Goal: Complete application form: Complete application form

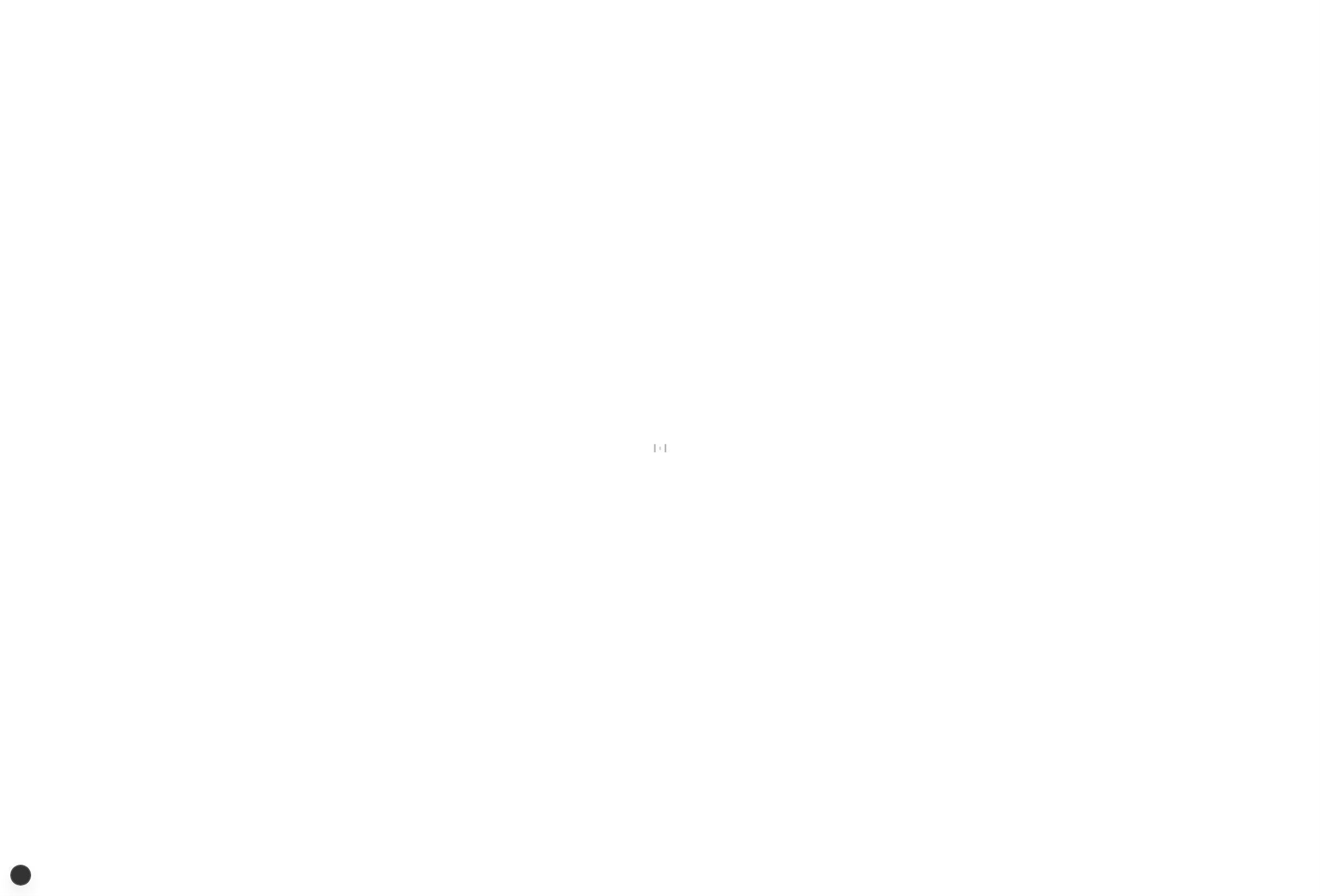
click at [700, 315] on div at bounding box center [660, 448] width 1320 height 896
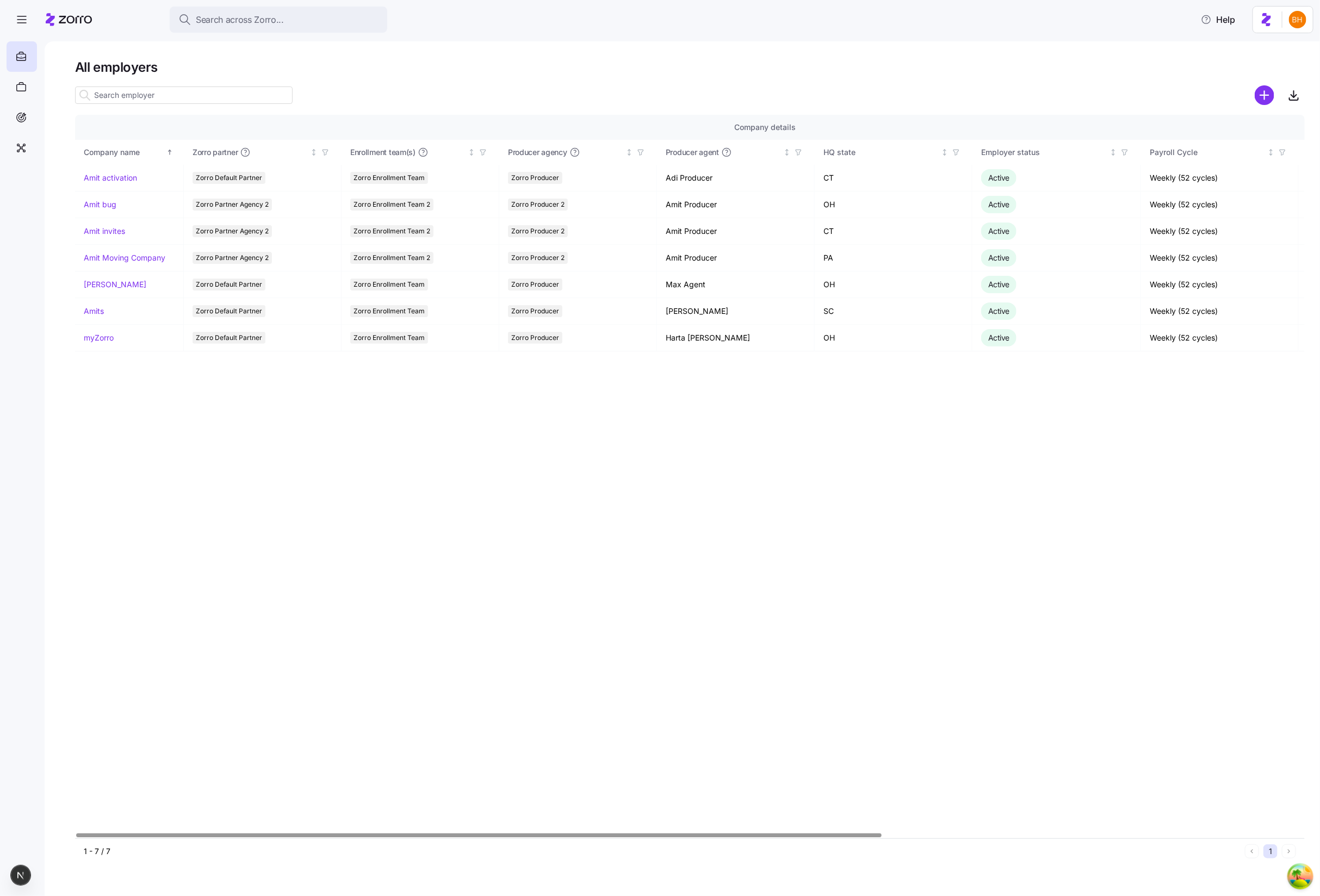
click at [829, 698] on div "Company details Benefit status Company name Zorro partner Enrollment team(s) Pr…" at bounding box center [690, 476] width 1230 height 724
click at [37, 196] on nav at bounding box center [22, 465] width 45 height 861
click at [854, 706] on div "Company details Benefit status Company name Zorro partner Enrollment team(s) Pr…" at bounding box center [690, 476] width 1230 height 724
click at [946, 520] on div "Company details Benefit status Company name Zorro partner Enrollment team(s) Pr…" at bounding box center [690, 476] width 1230 height 724
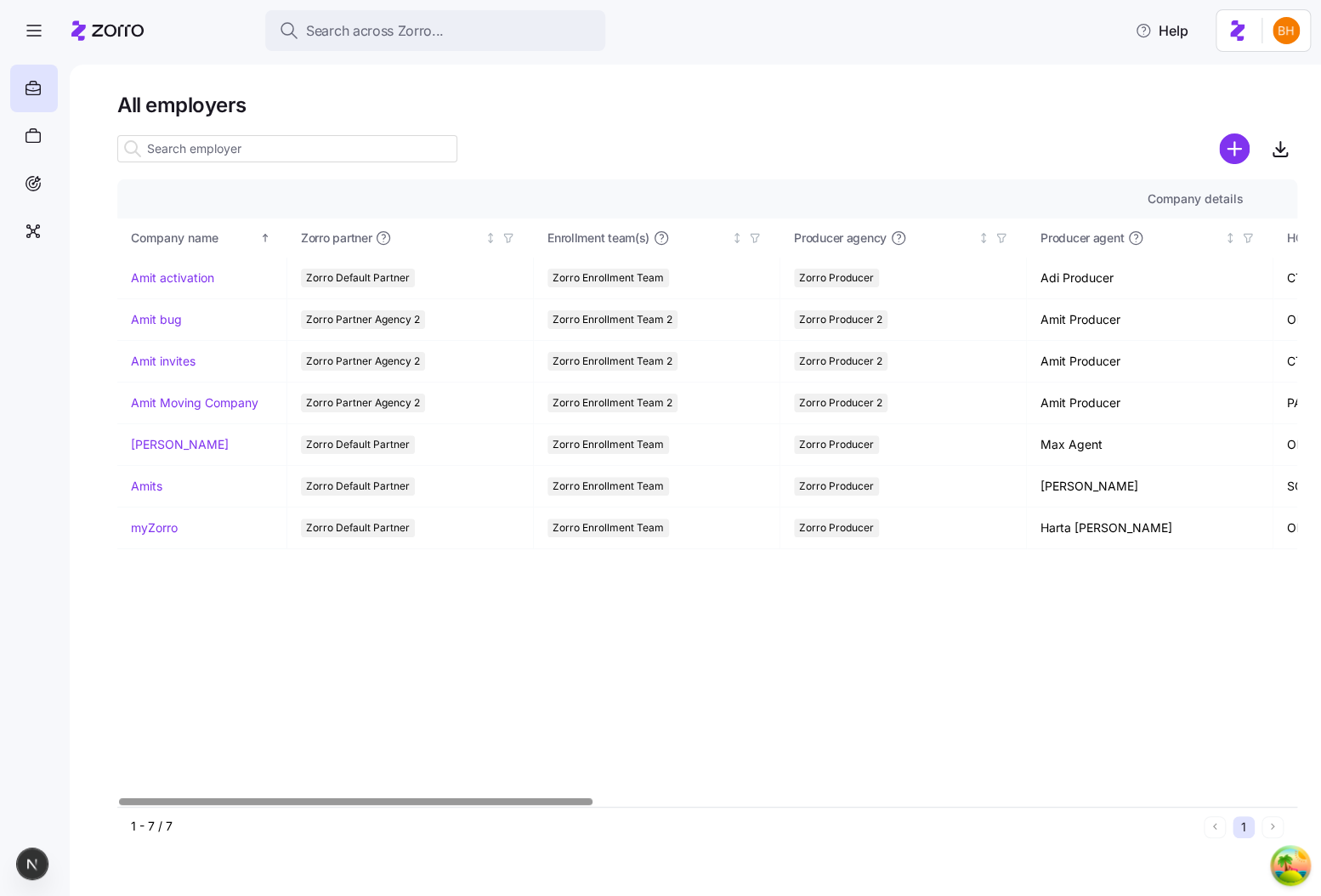
click at [681, 677] on div "Company details Benefit status Company name Zorro partner Enrollment team(s) Pr…" at bounding box center [708, 492] width 1180 height 627
click at [167, 530] on link "myZorro" at bounding box center [154, 528] width 47 height 17
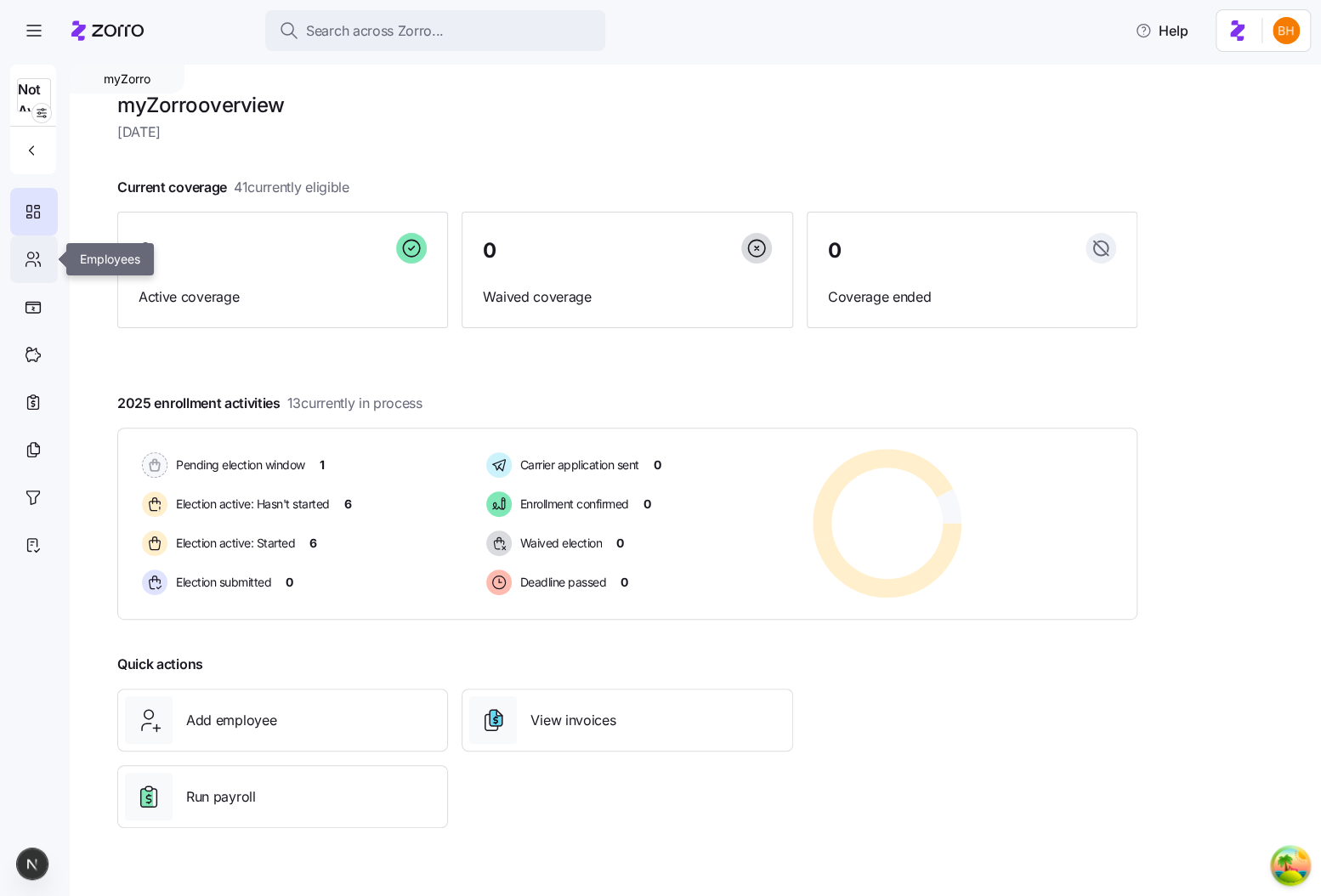
click at [42, 249] on icon at bounding box center [34, 259] width 19 height 21
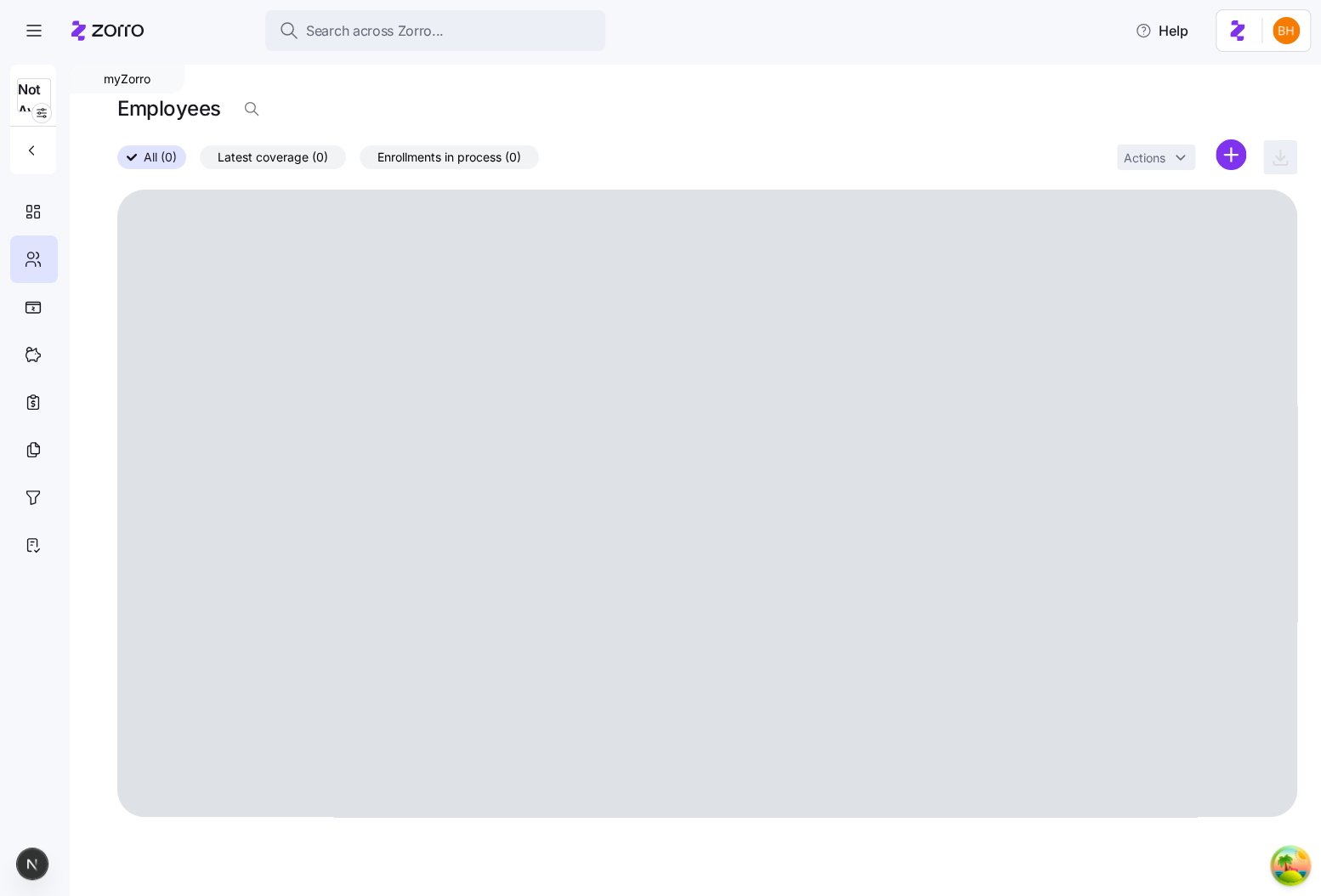
click at [845, 92] on div "Employees" at bounding box center [708, 108] width 1180 height 34
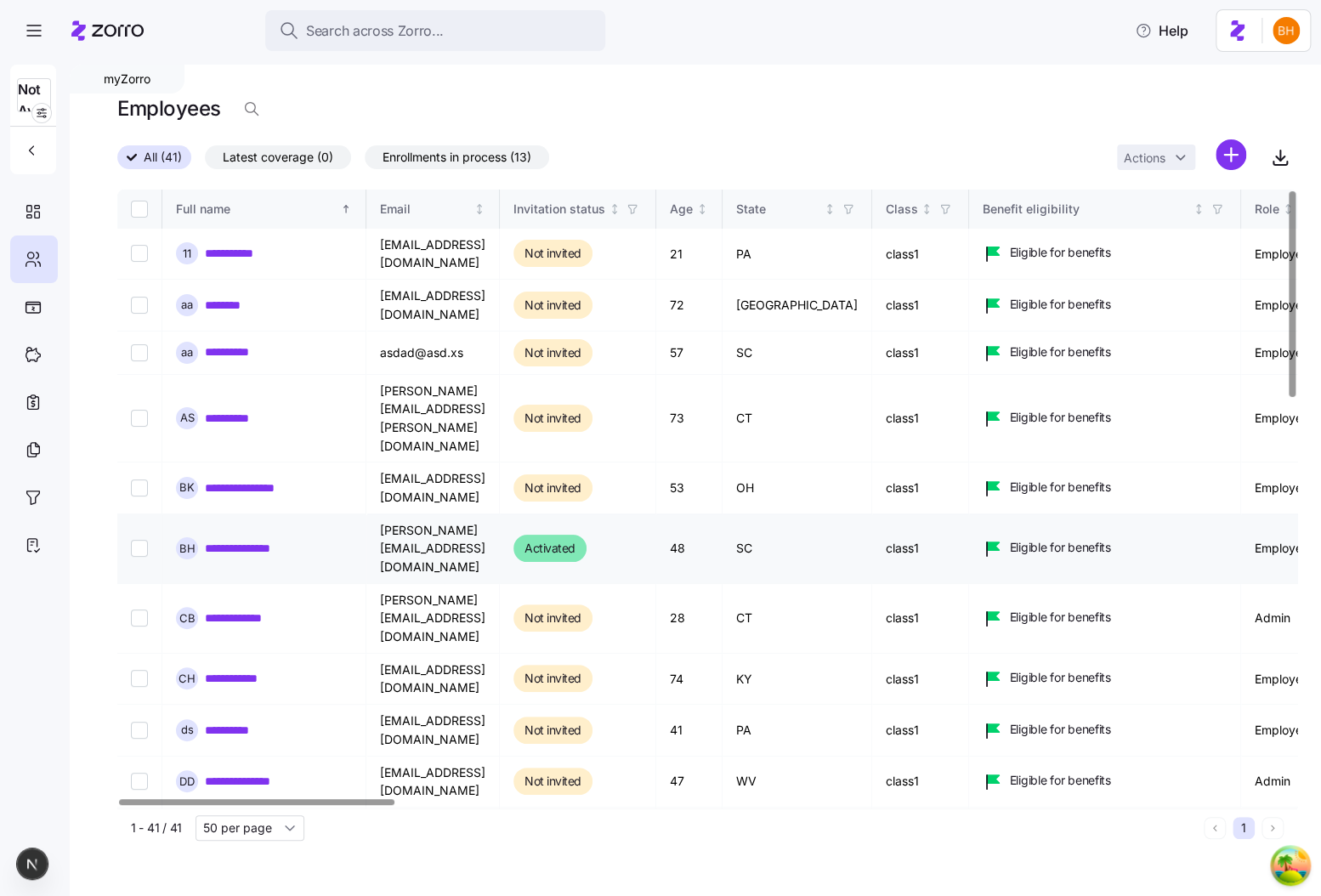
click at [276, 540] on link "**********" at bounding box center [255, 548] width 102 height 17
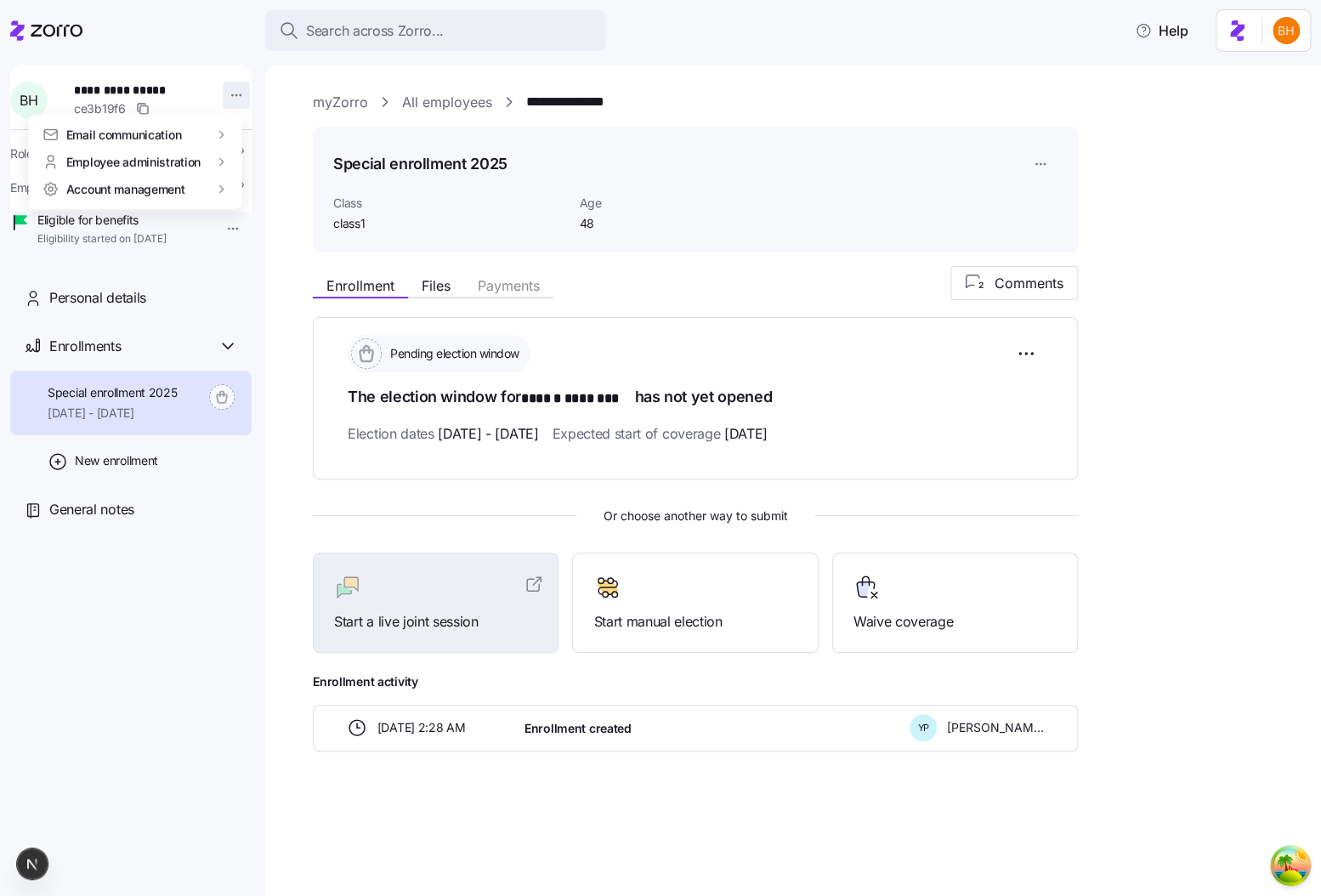
click at [221, 96] on html "**********" at bounding box center [660, 443] width 1321 height 886
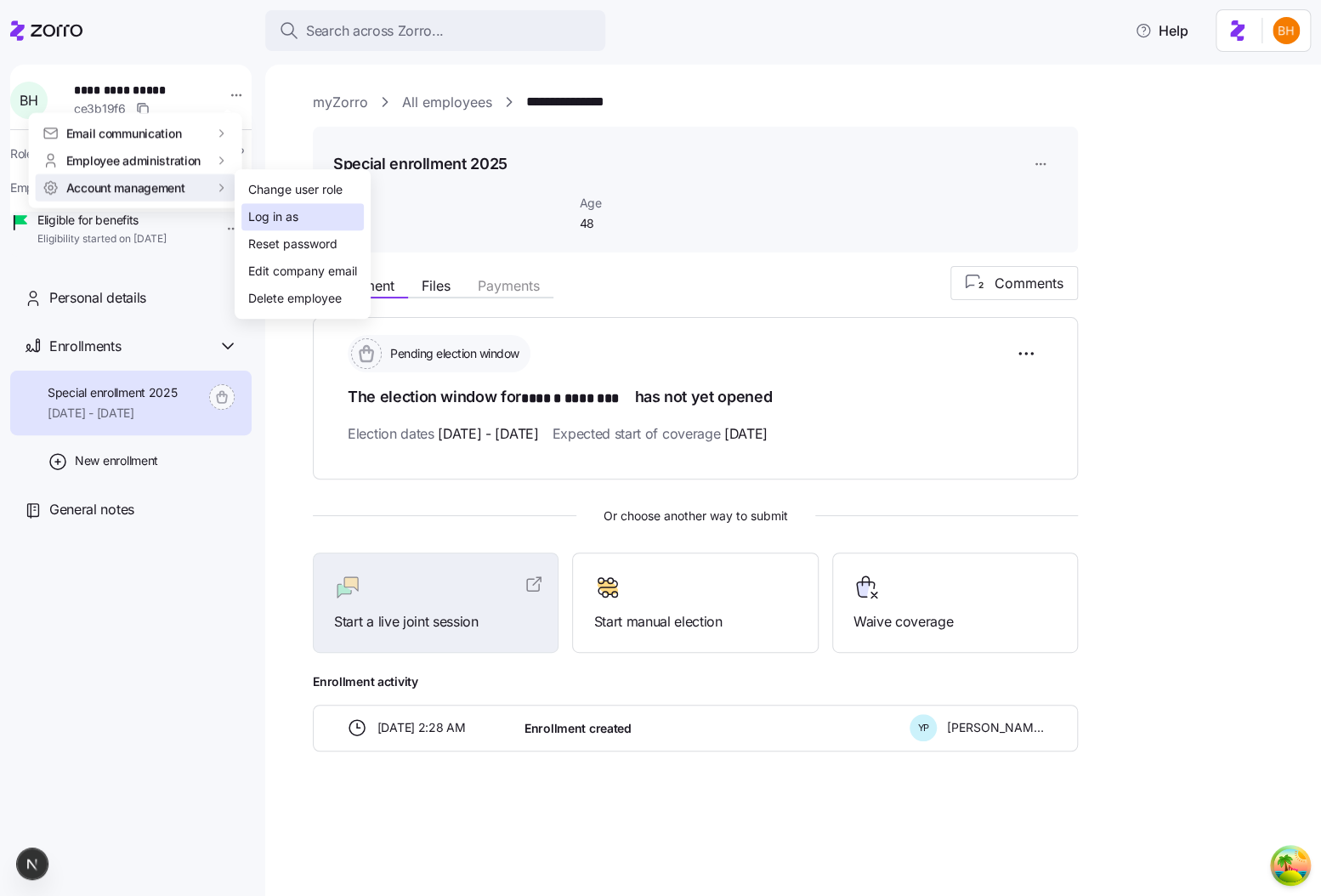
click at [333, 218] on div "Log in as" at bounding box center [302, 216] width 122 height 27
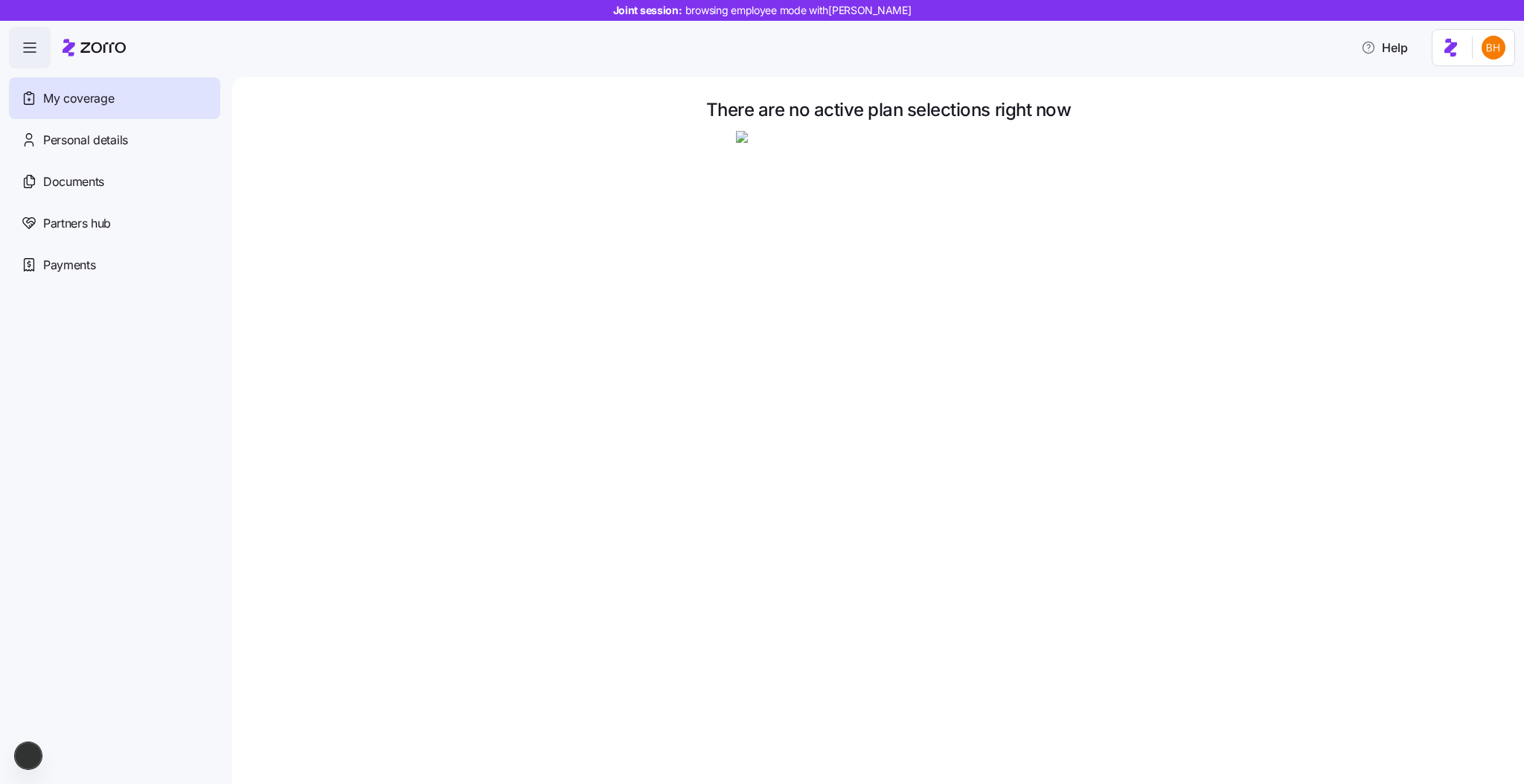
click at [589, 311] on div at bounding box center [889, 283] width 1229 height 305
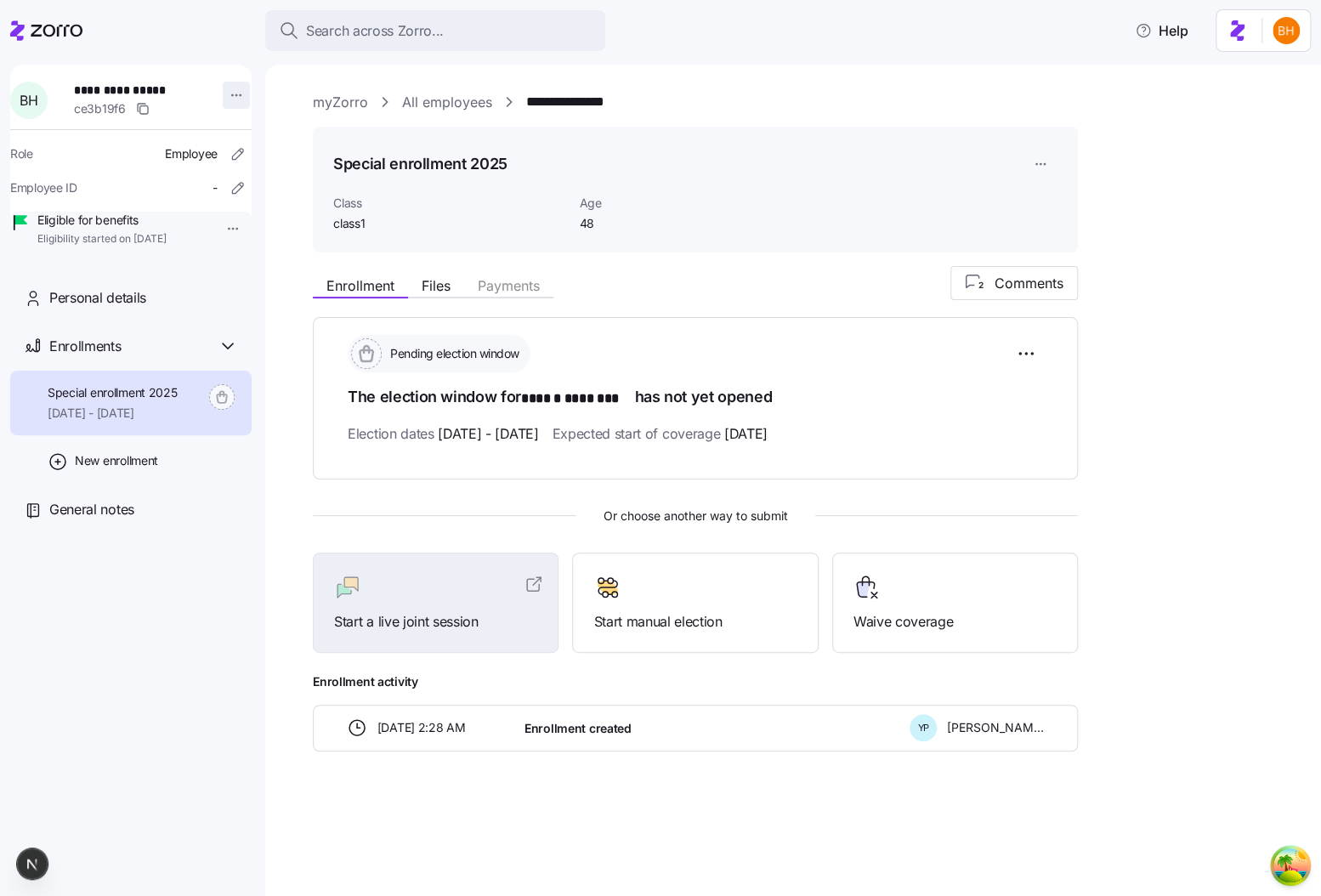
click at [224, 103] on html "**********" at bounding box center [660, 443] width 1321 height 886
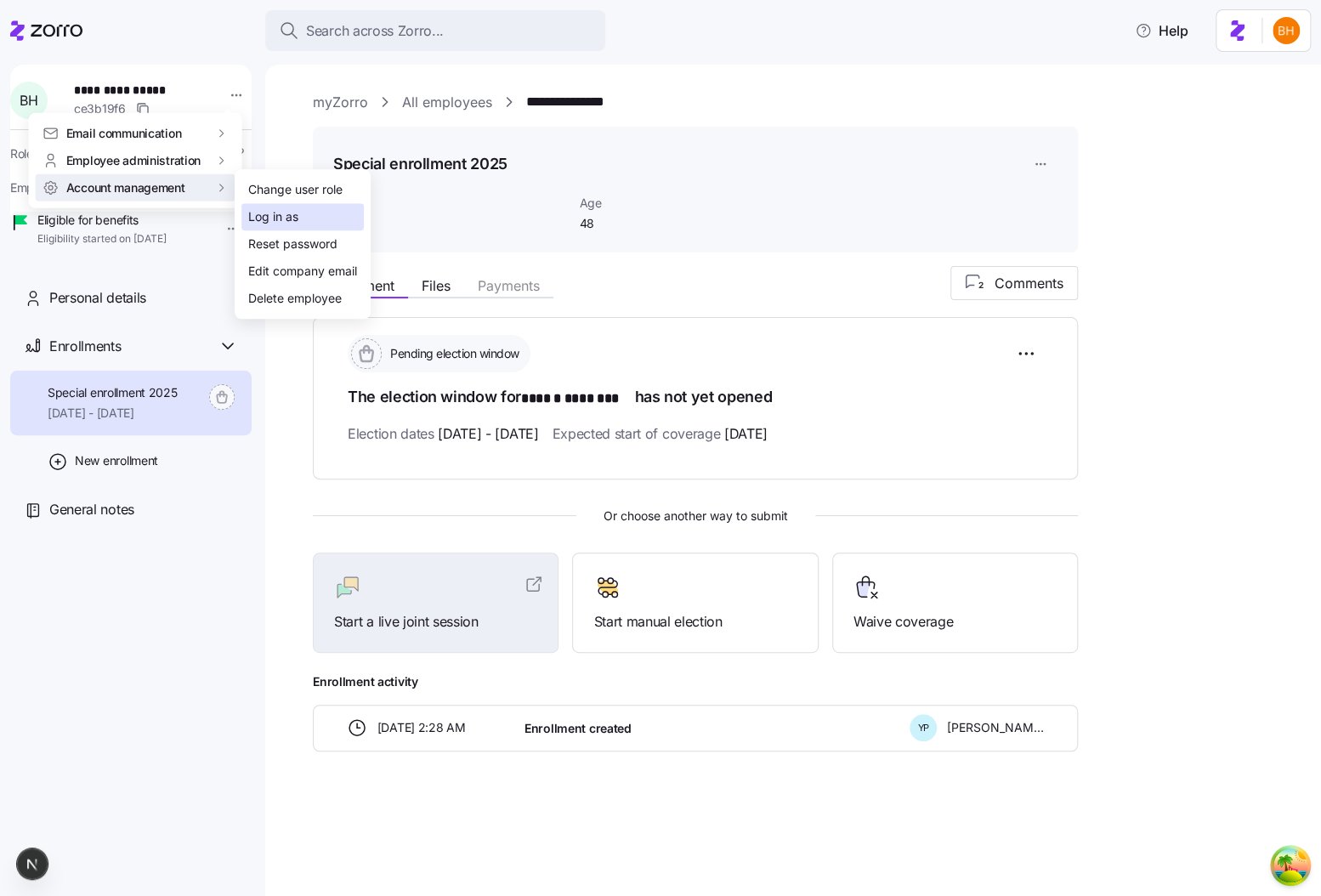
click at [304, 211] on div "Log in as" at bounding box center [302, 216] width 122 height 27
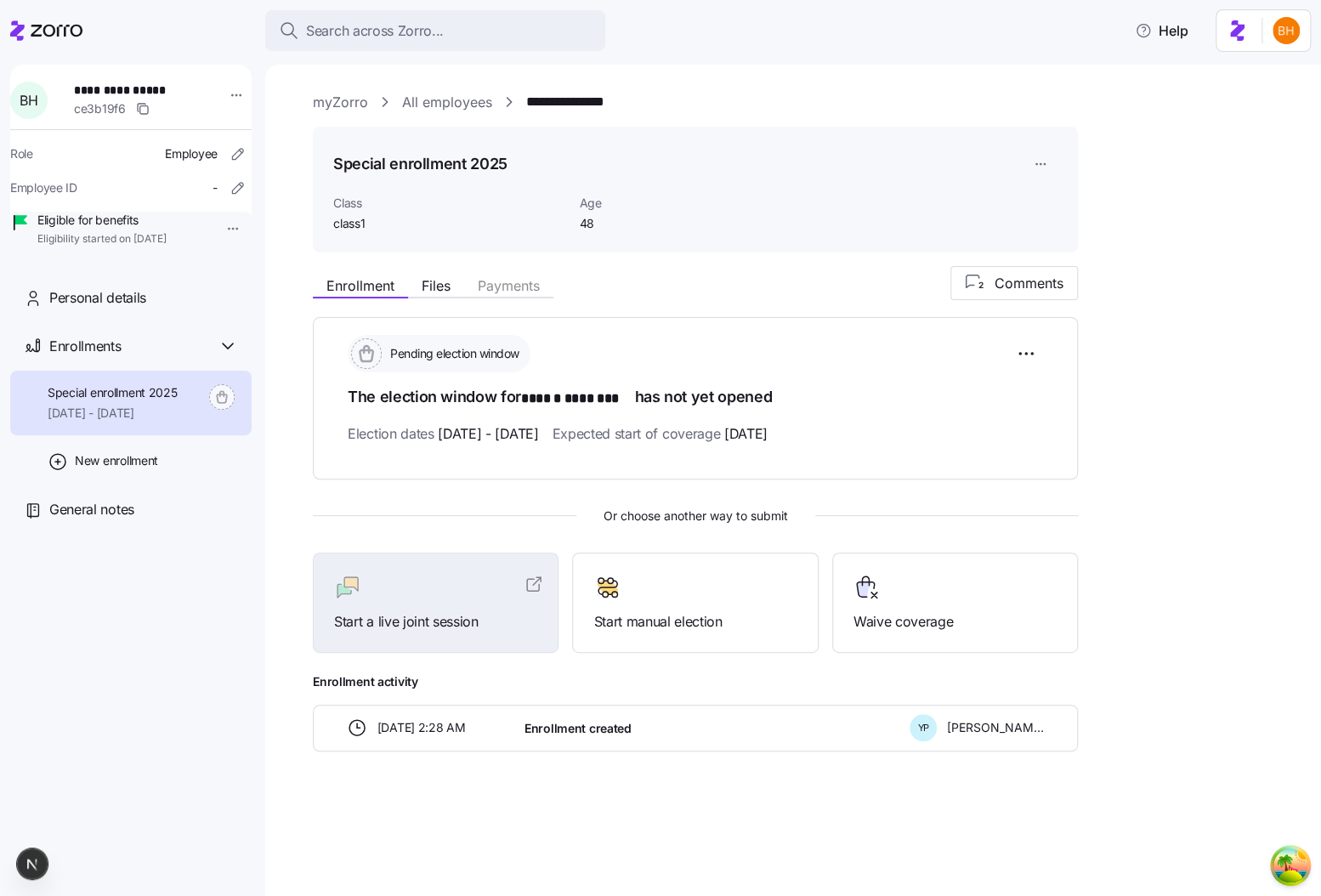
click at [325, 266] on div "Enrollment Files Payments 2 Comments" at bounding box center [695, 283] width 765 height 34
click at [433, 281] on span "Files" at bounding box center [435, 285] width 29 height 14
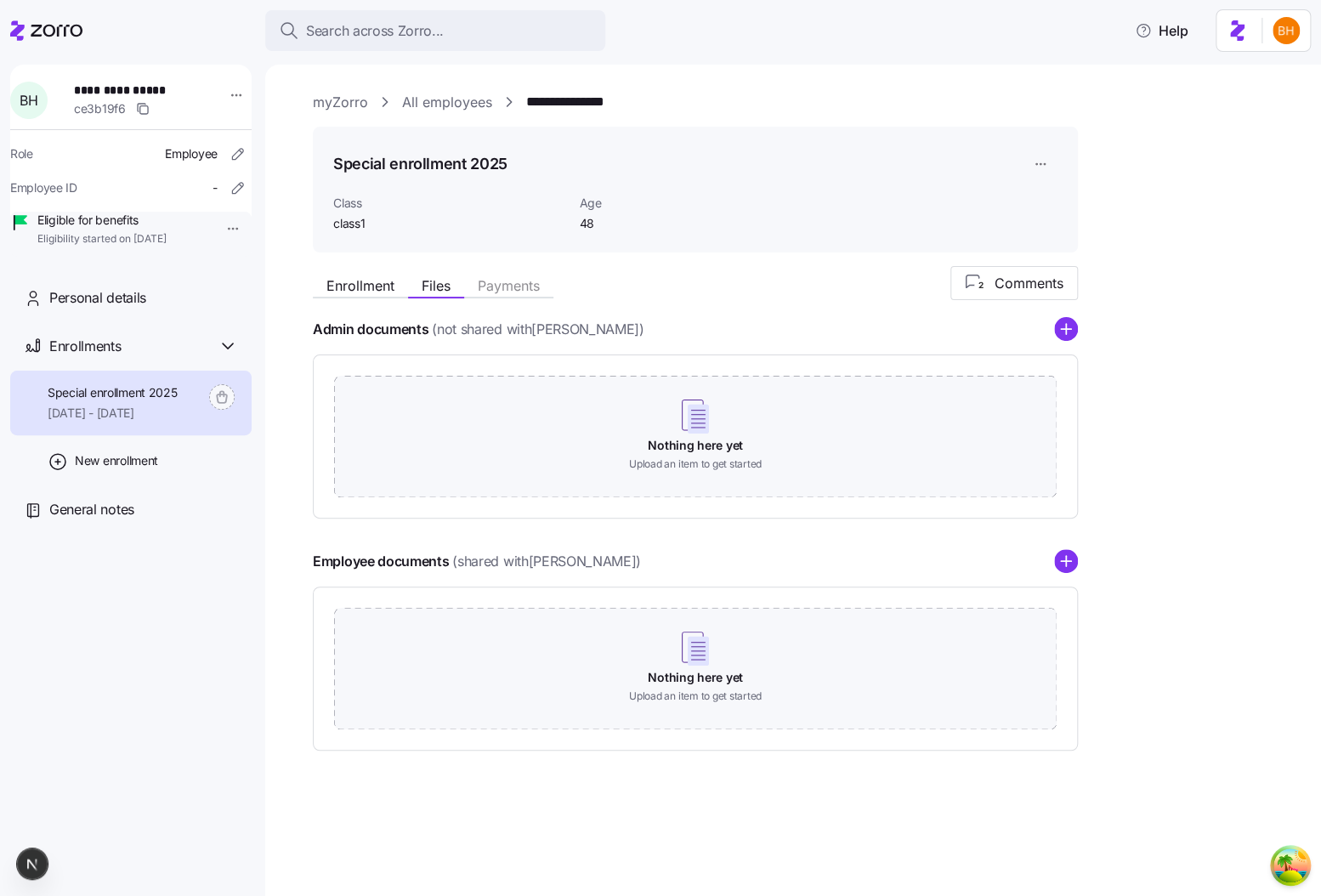
click at [1267, 491] on div "Enrollment Files Payments 2 Comments Admin documents (not shared with Bohdan Ho…" at bounding box center [805, 508] width 984 height 485
click at [814, 307] on div "Enrollment Files Payments 2 Comments Admin documents (not shared with Bohdan Ho…" at bounding box center [805, 508] width 984 height 485
click at [364, 296] on div "Enrollment Files Payments" at bounding box center [433, 288] width 241 height 21
click at [359, 291] on span "Enrollment" at bounding box center [360, 285] width 68 height 14
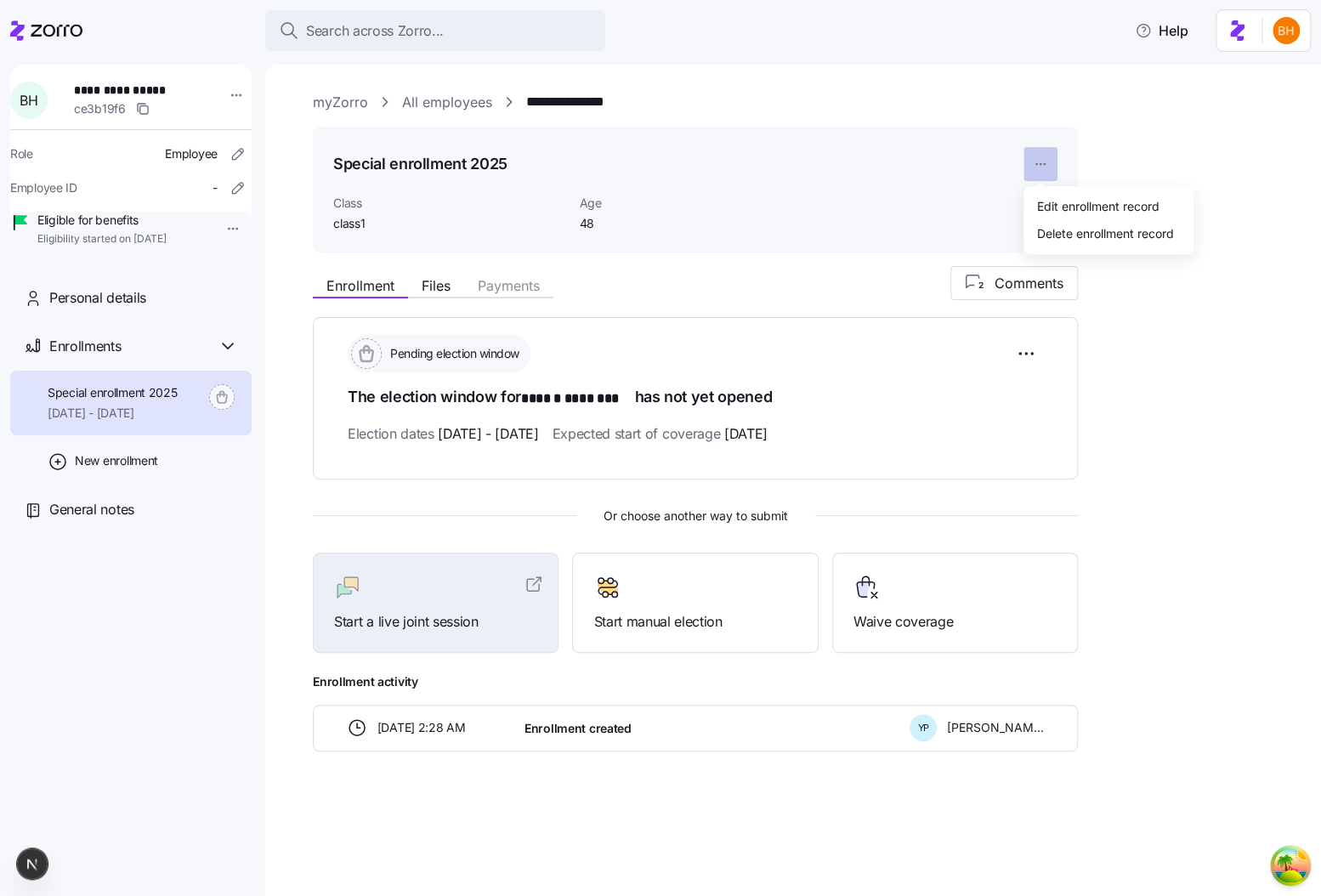
click at [1032, 162] on html "**********" at bounding box center [660, 443] width 1321 height 886
click at [1091, 230] on div "Delete enrollment record" at bounding box center [1105, 233] width 137 height 19
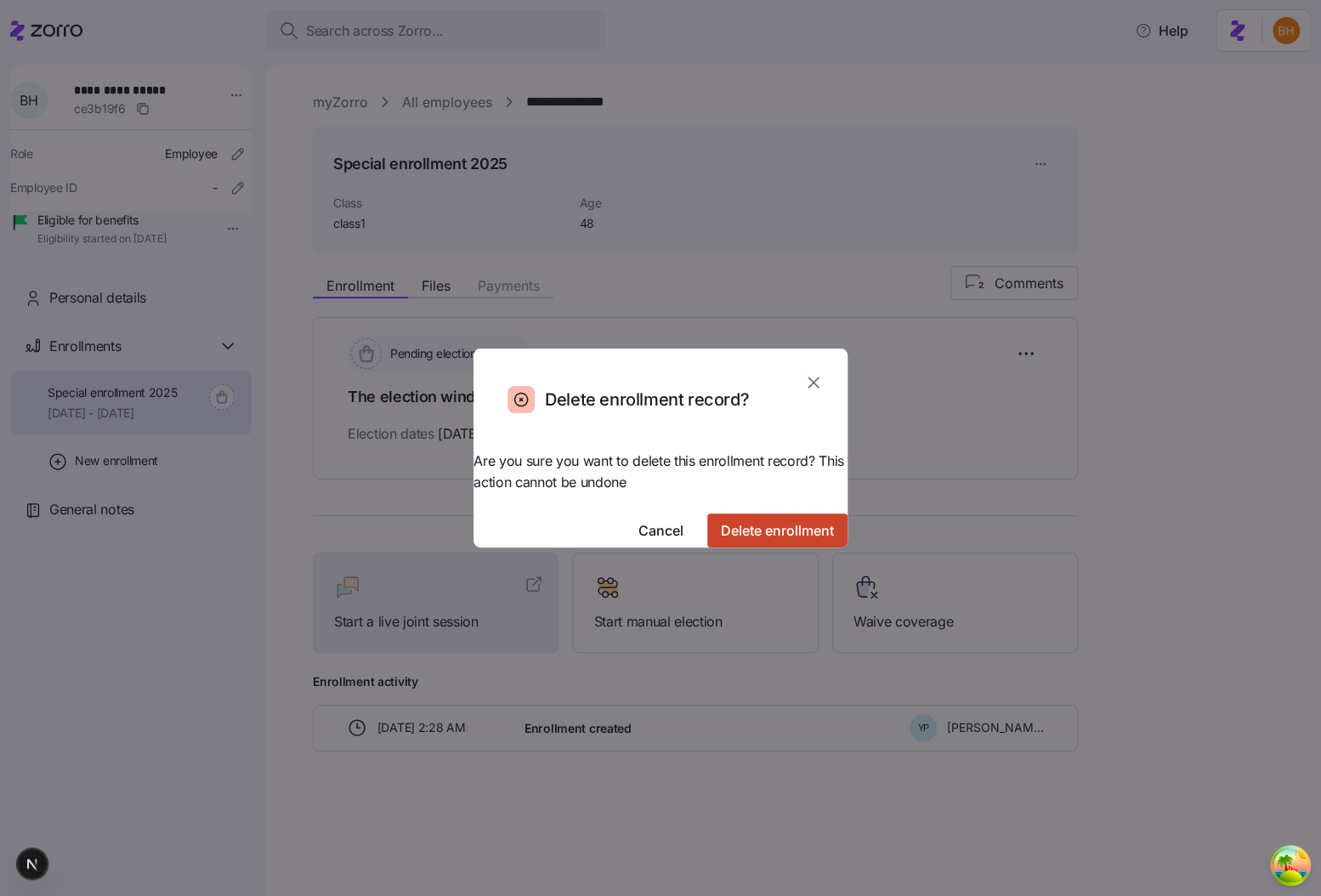
click at [721, 523] on span "Delete enrollment" at bounding box center [777, 531] width 113 height 21
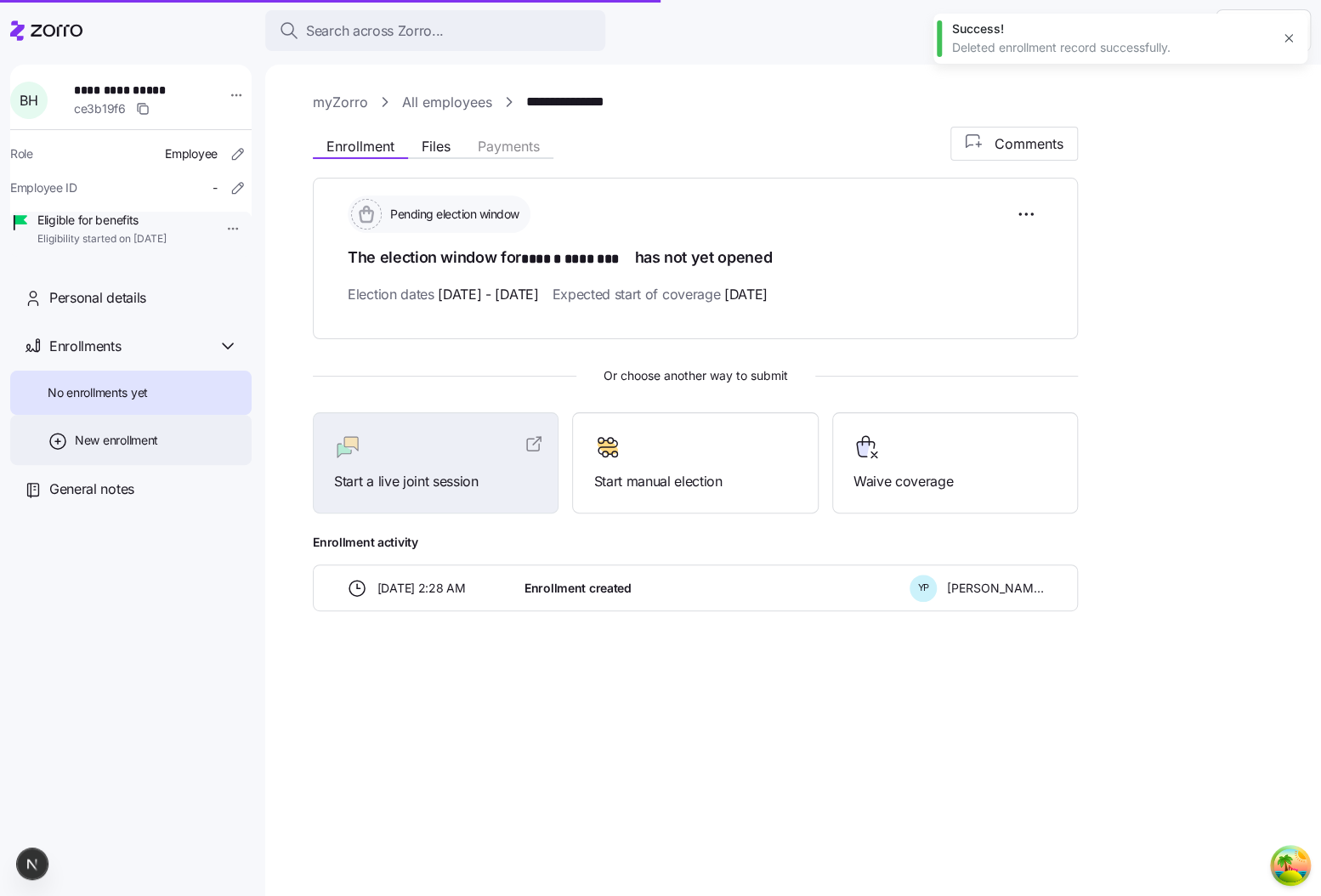
click at [141, 448] on span "New enrollment" at bounding box center [116, 440] width 83 height 17
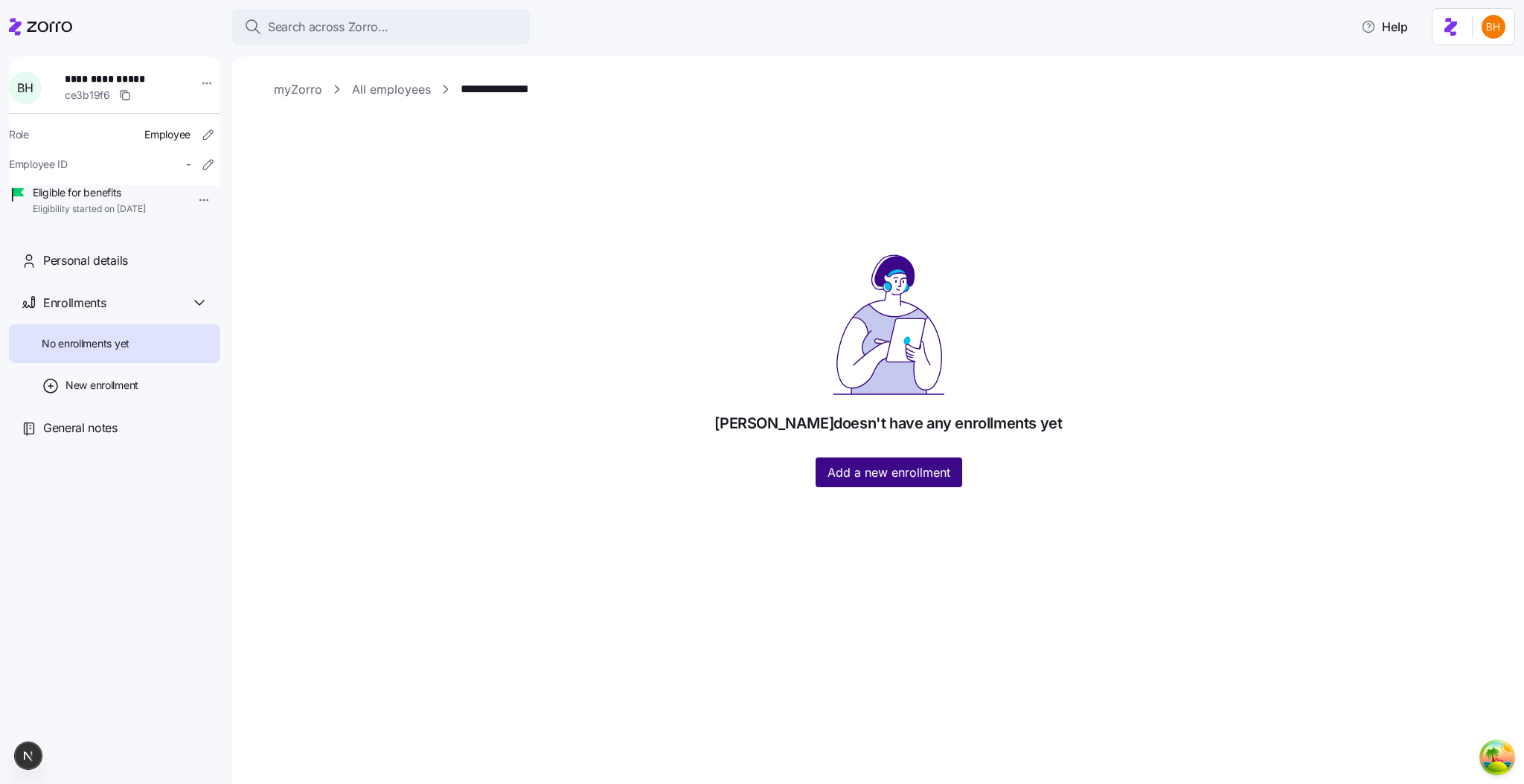
click at [924, 476] on span "Add a new enrollment" at bounding box center [889, 472] width 122 height 18
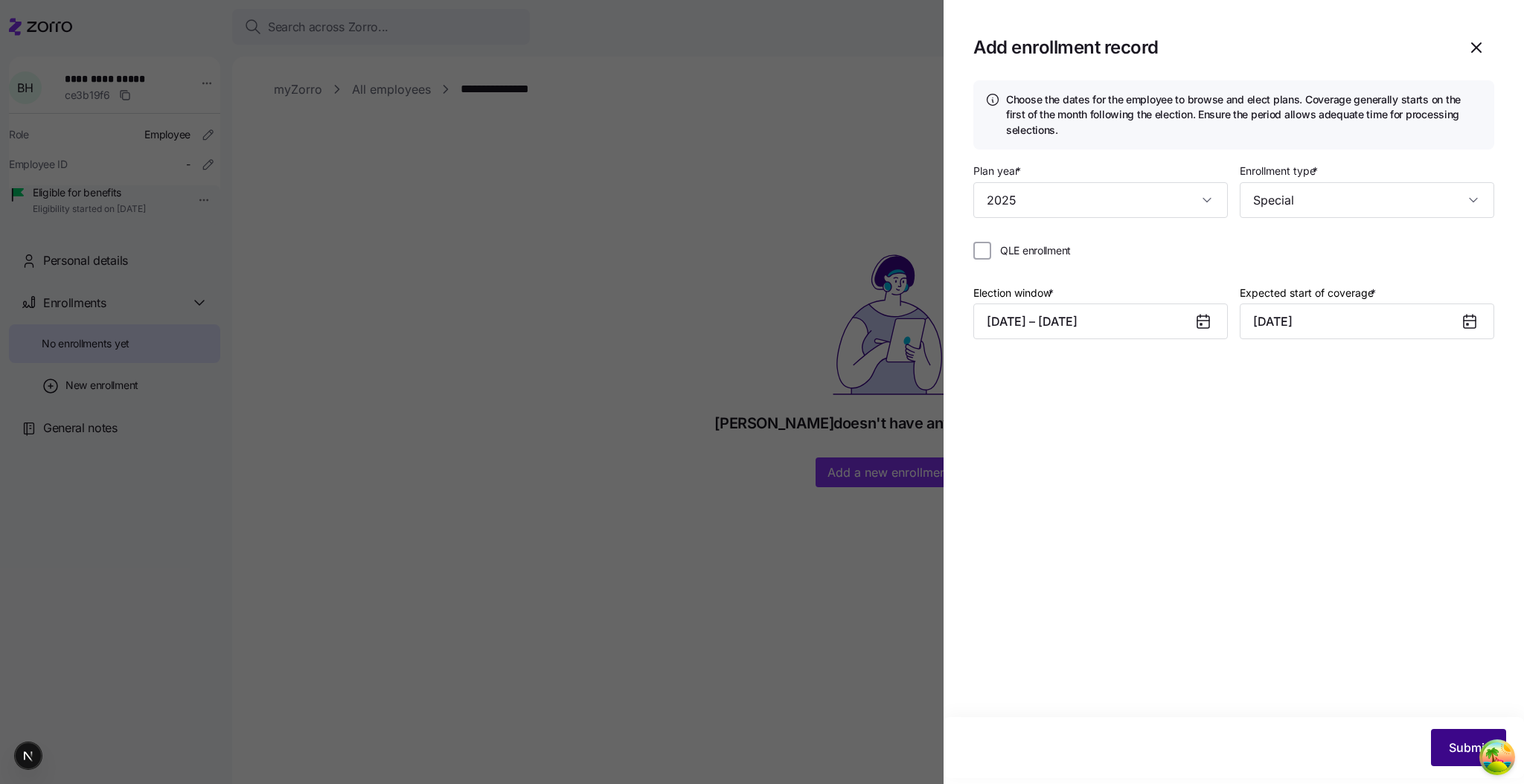
click at [1156, 751] on button "Submit" at bounding box center [1468, 748] width 75 height 38
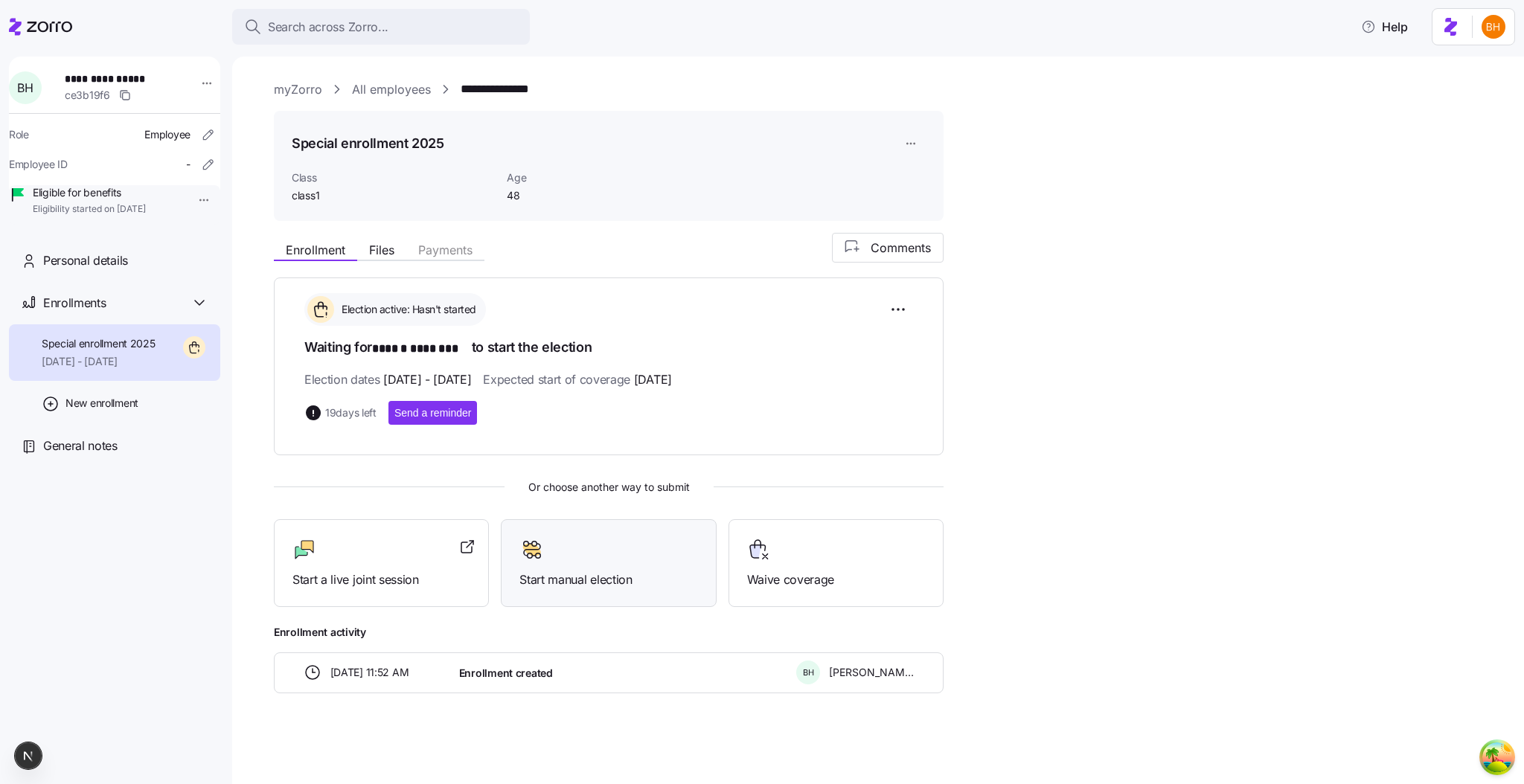
click at [611, 586] on span "Start manual election" at bounding box center [608, 579] width 178 height 19
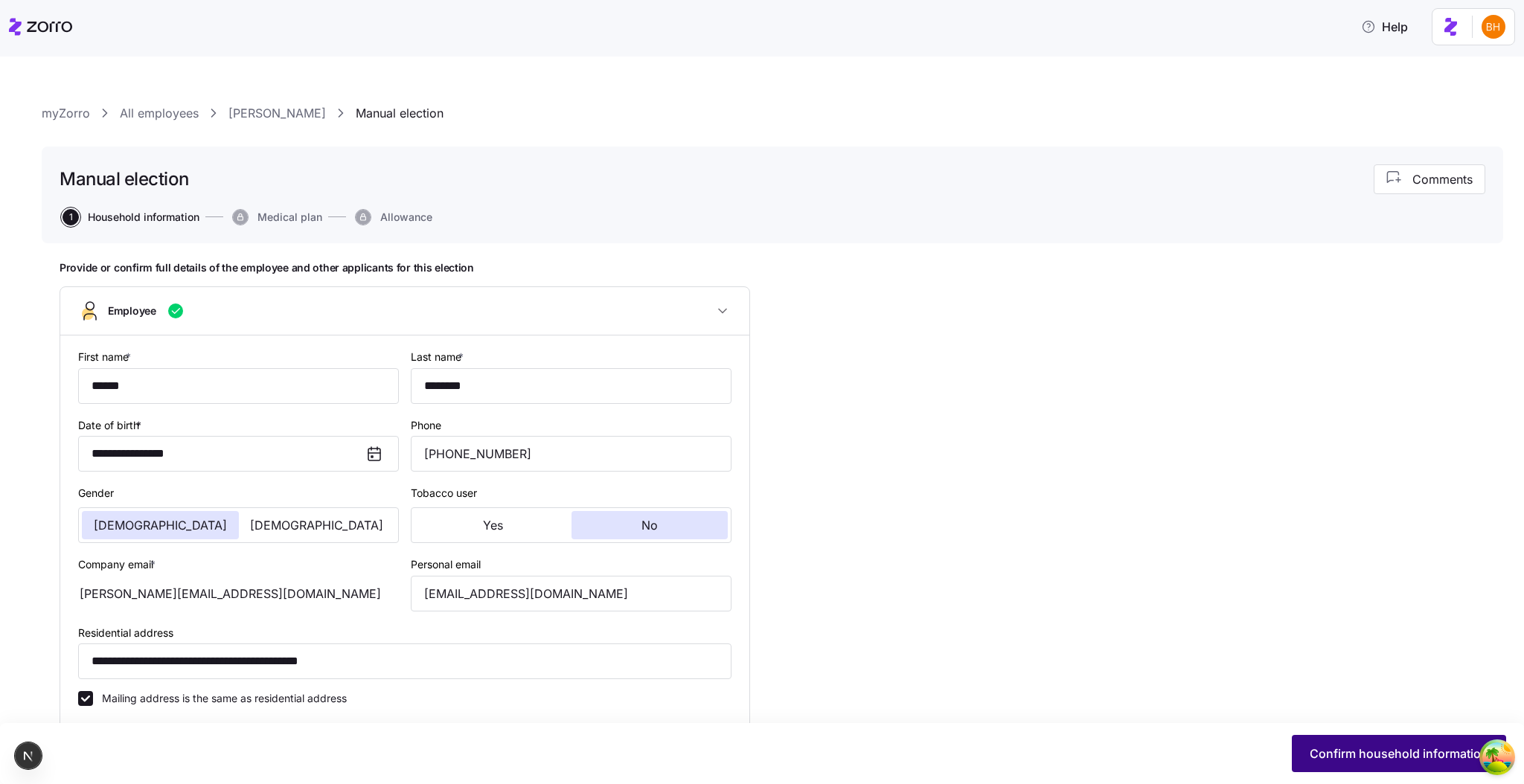
click at [1156, 745] on span "Confirm household information" at bounding box center [1399, 754] width 179 height 18
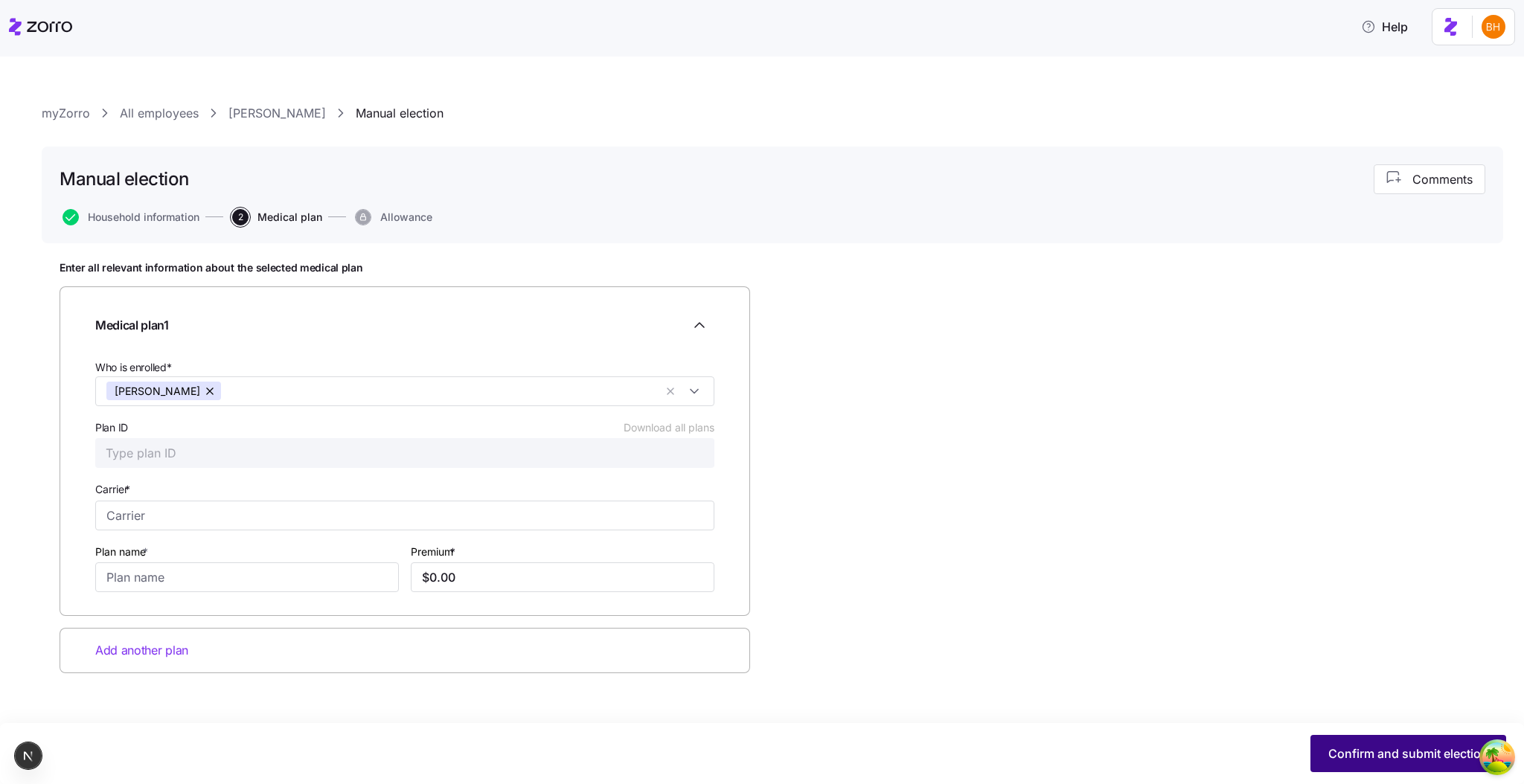
click at [1156, 755] on span "Confirm and submit election" at bounding box center [1409, 754] width 160 height 18
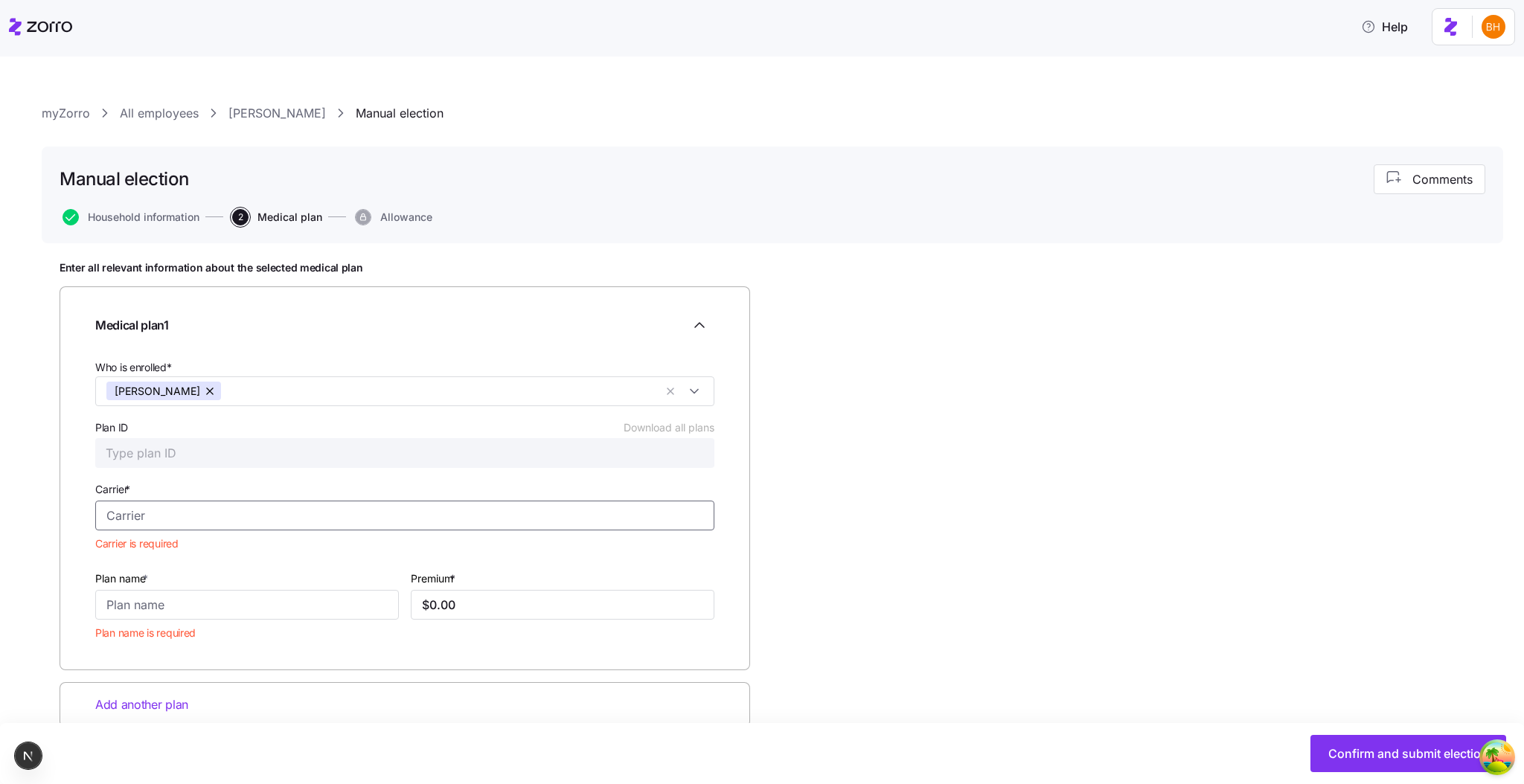
click at [117, 519] on input "Carrier *" at bounding box center [405, 516] width 620 height 29
click at [142, 520] on input "Carrier *" at bounding box center [405, 516] width 620 height 29
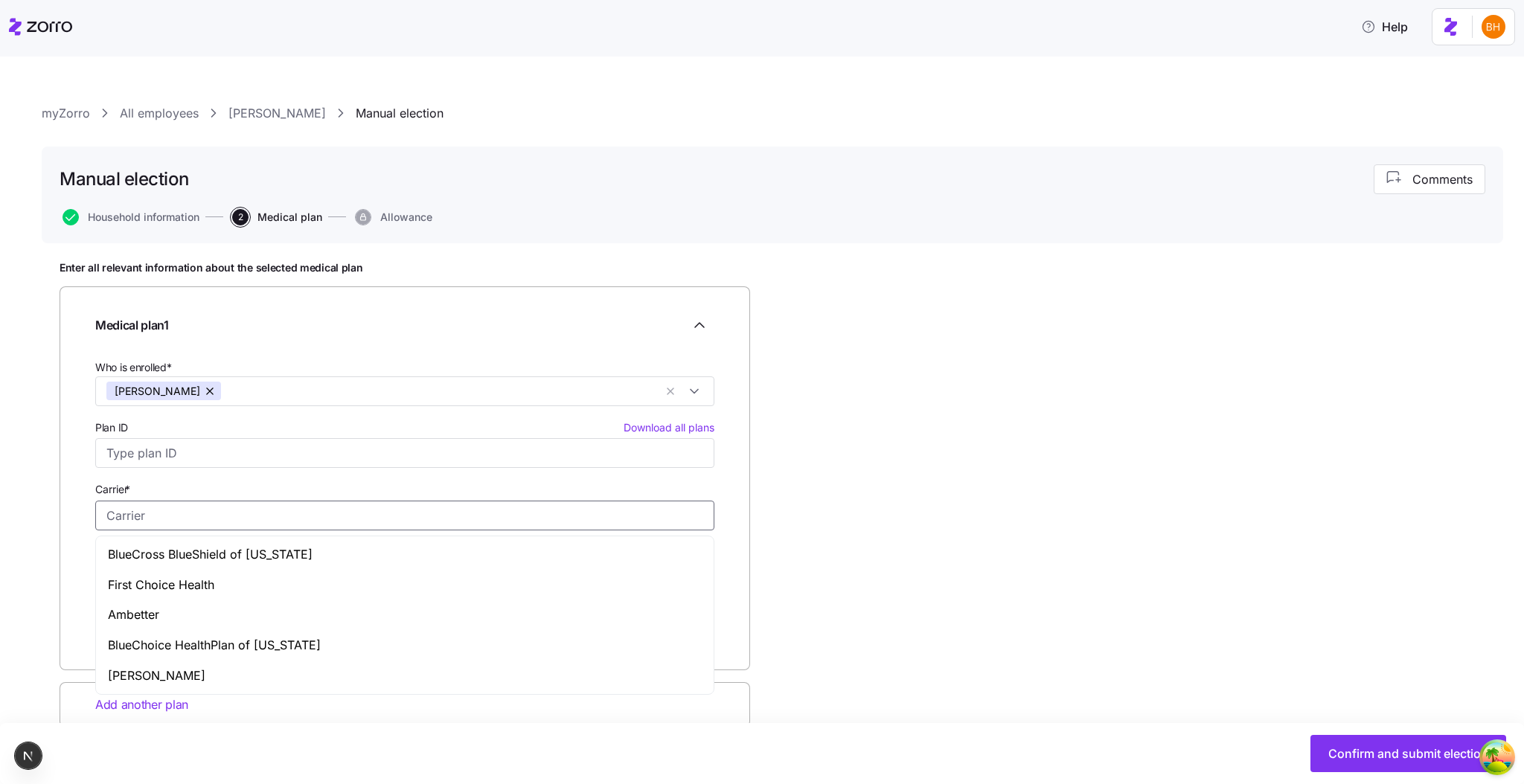
click at [184, 605] on div "Ambetter" at bounding box center [404, 614] width 611 height 30
type input "Ambetter"
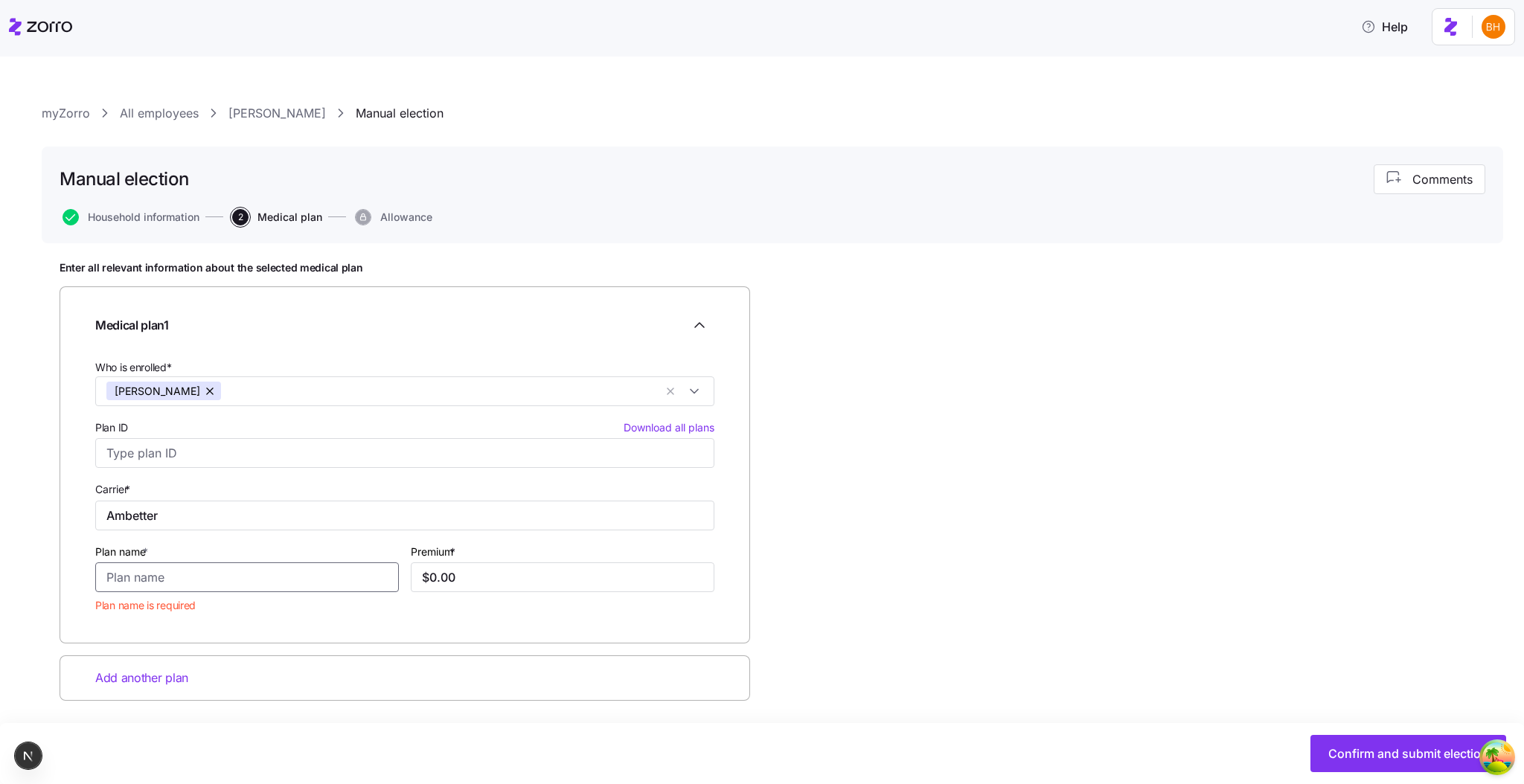
click at [162, 578] on input "Plan name *" at bounding box center [247, 577] width 304 height 29
type input "test plan"
click at [544, 575] on input "$0.00" at bounding box center [562, 577] width 304 height 29
click at [436, 574] on input "$0.00" at bounding box center [562, 577] width 304 height 29
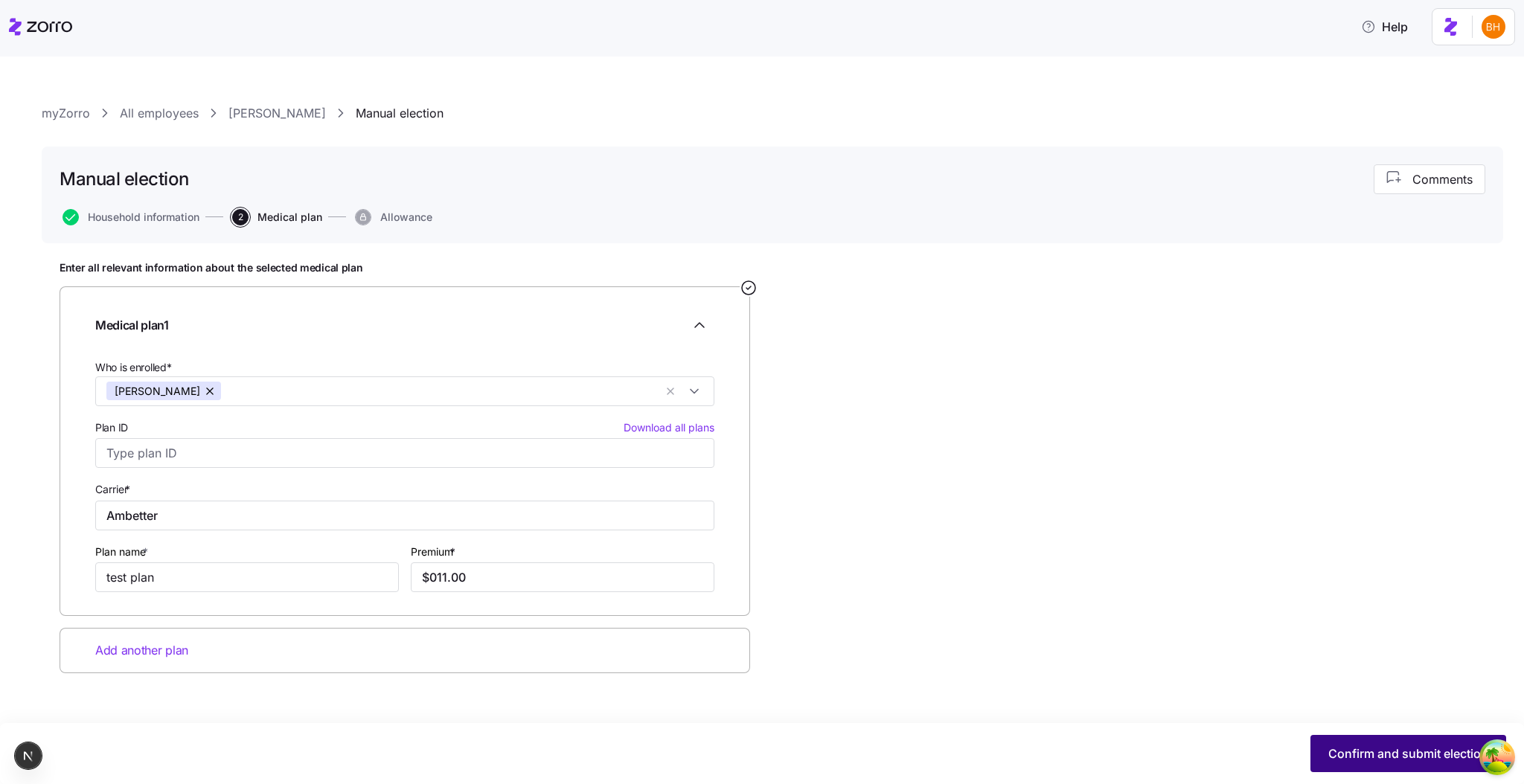
type input "$11.00"
click at [1156, 743] on button "Confirm and submit election" at bounding box center [1409, 754] width 196 height 38
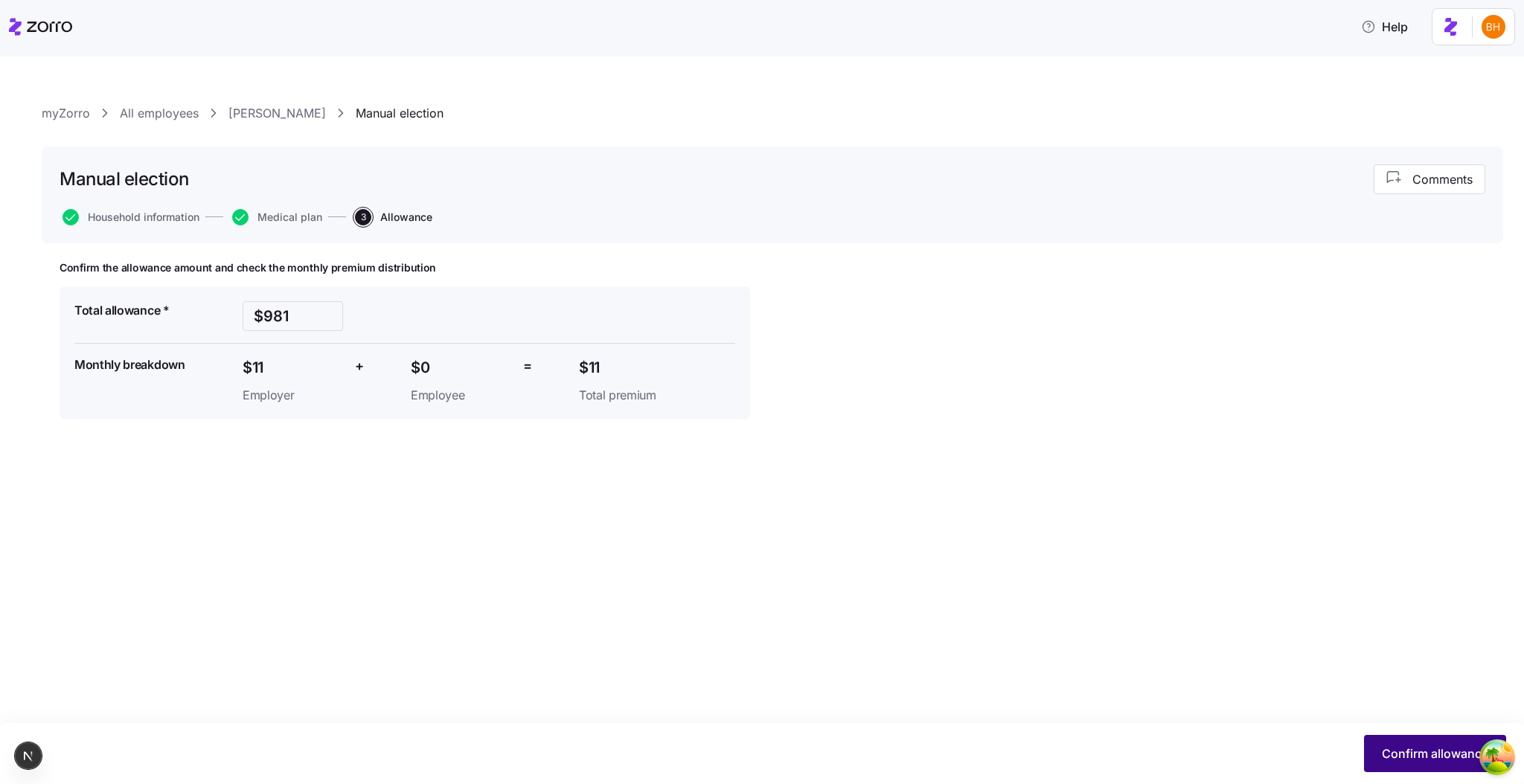
click at [1156, 756] on span "Confirm allowance" at bounding box center [1435, 754] width 106 height 18
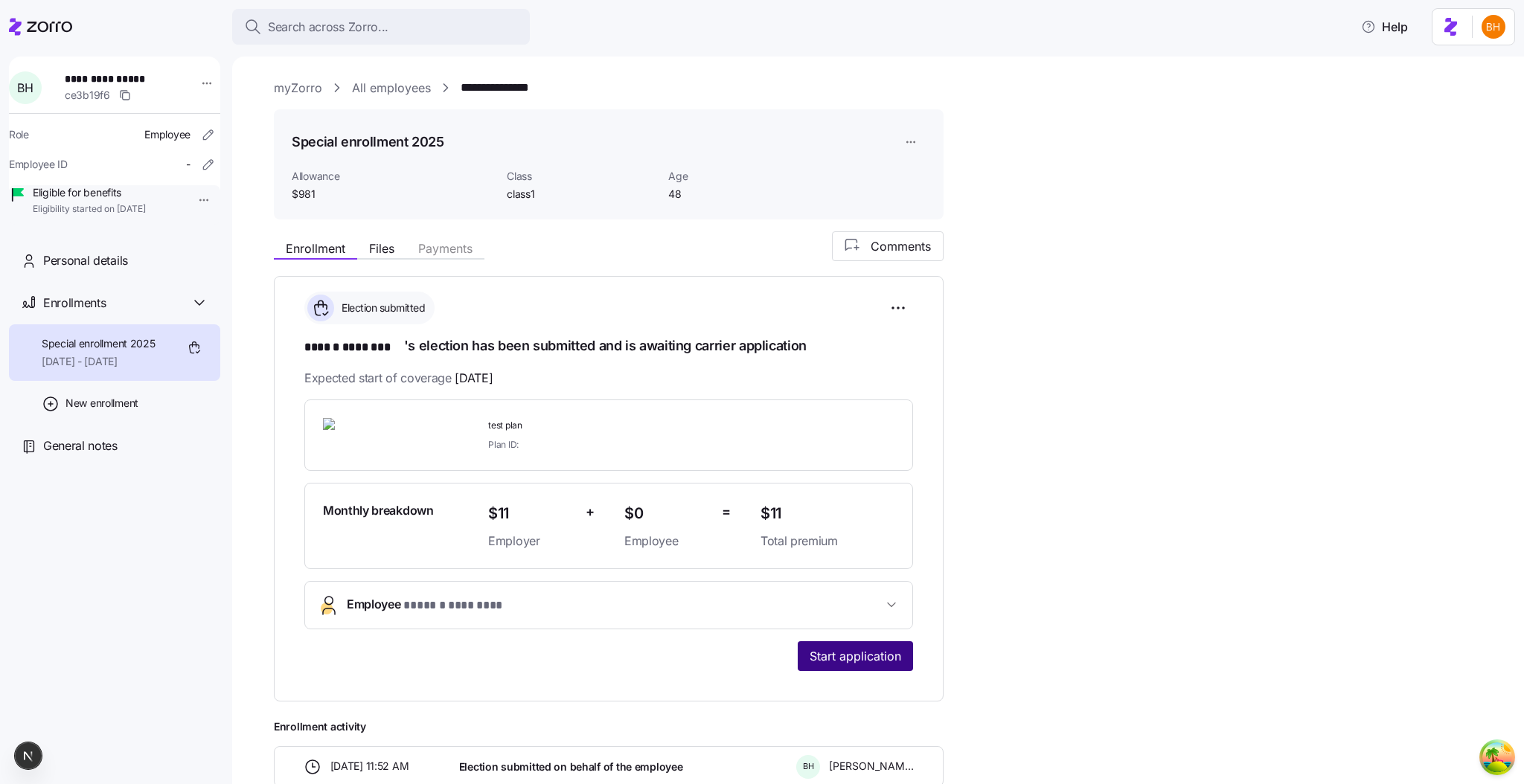
scroll to position [2, 0]
click at [877, 644] on button "Start application" at bounding box center [855, 655] width 115 height 29
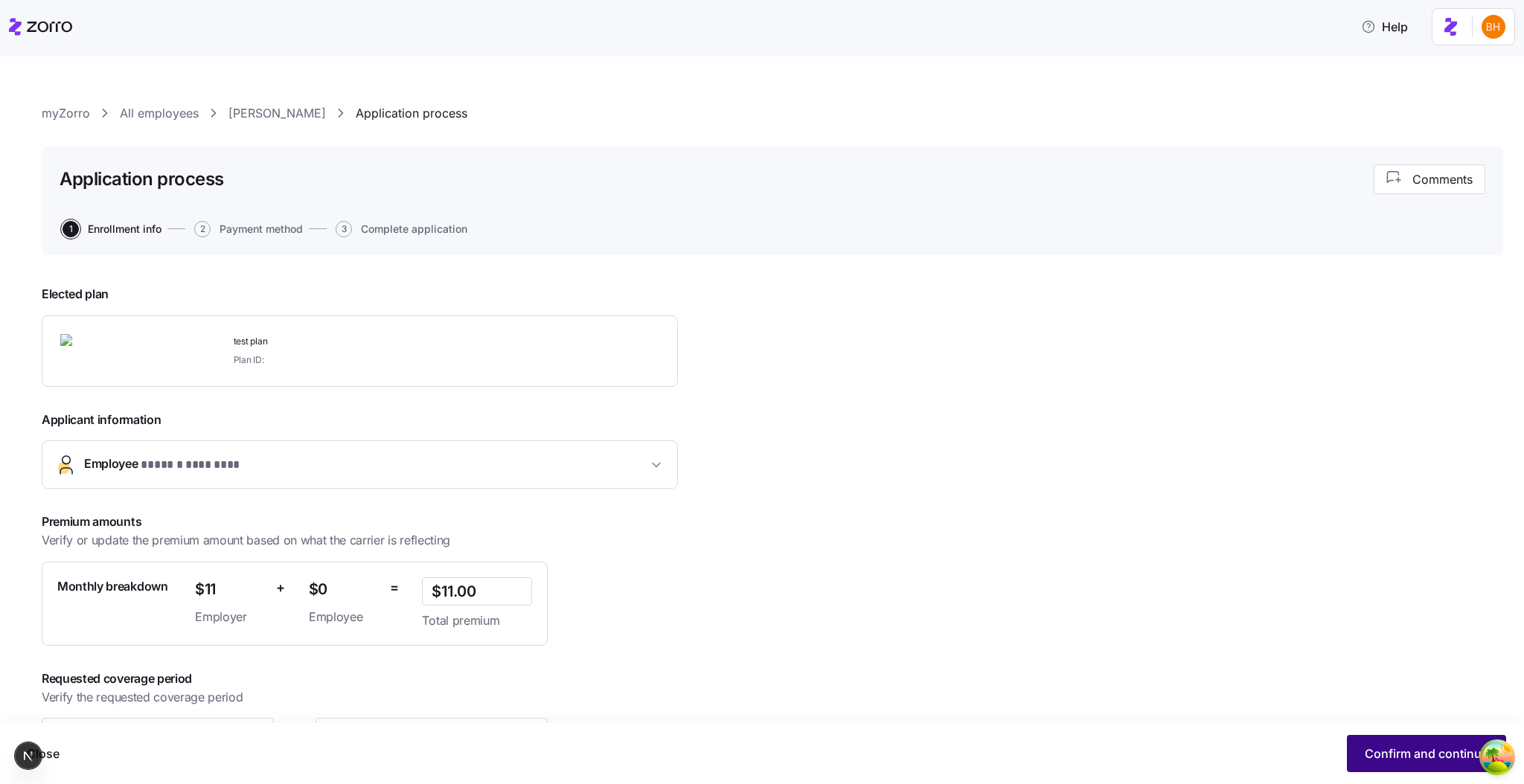
click at [1156, 754] on button "Confirm and continue" at bounding box center [1426, 754] width 159 height 38
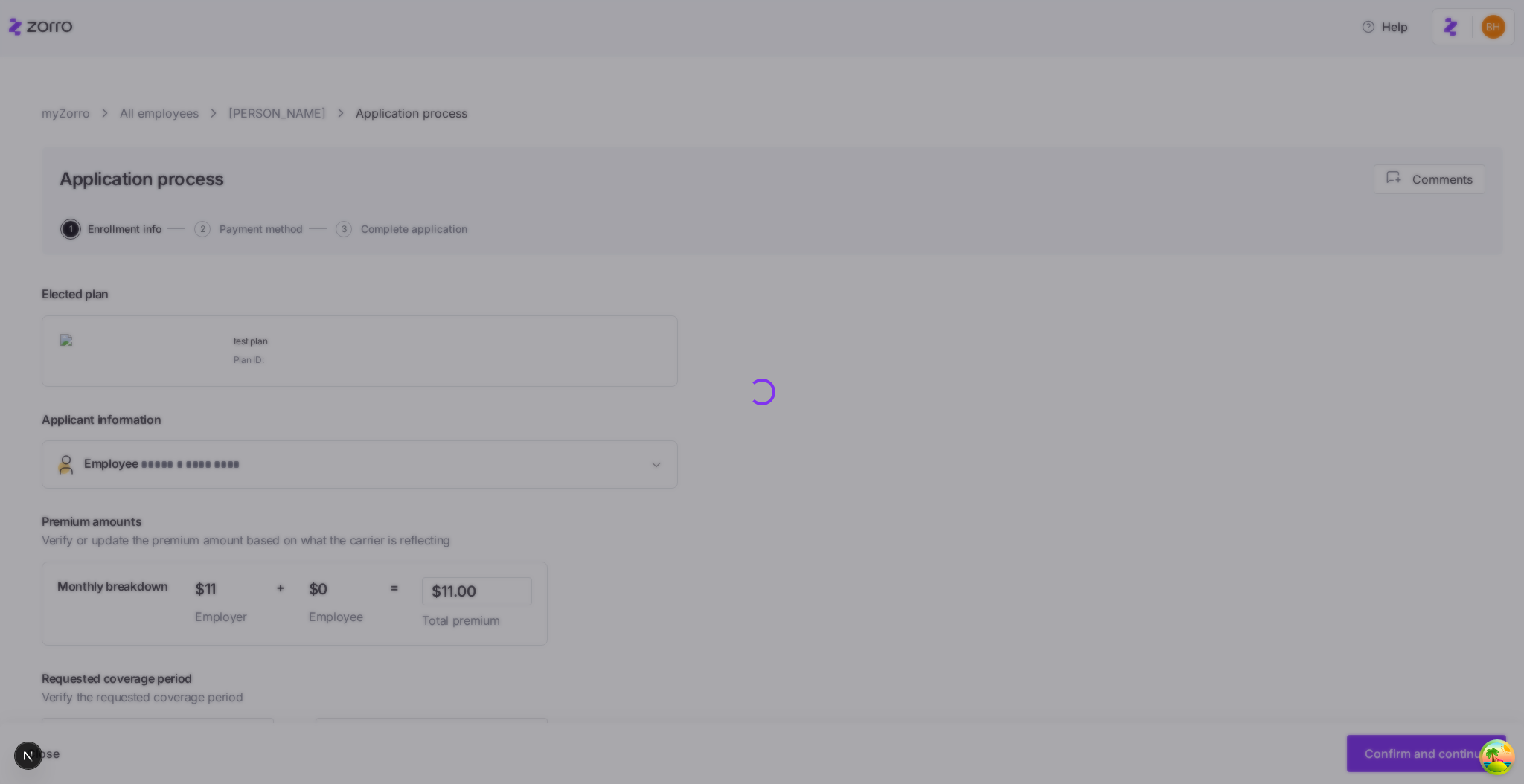
scroll to position [55, 0]
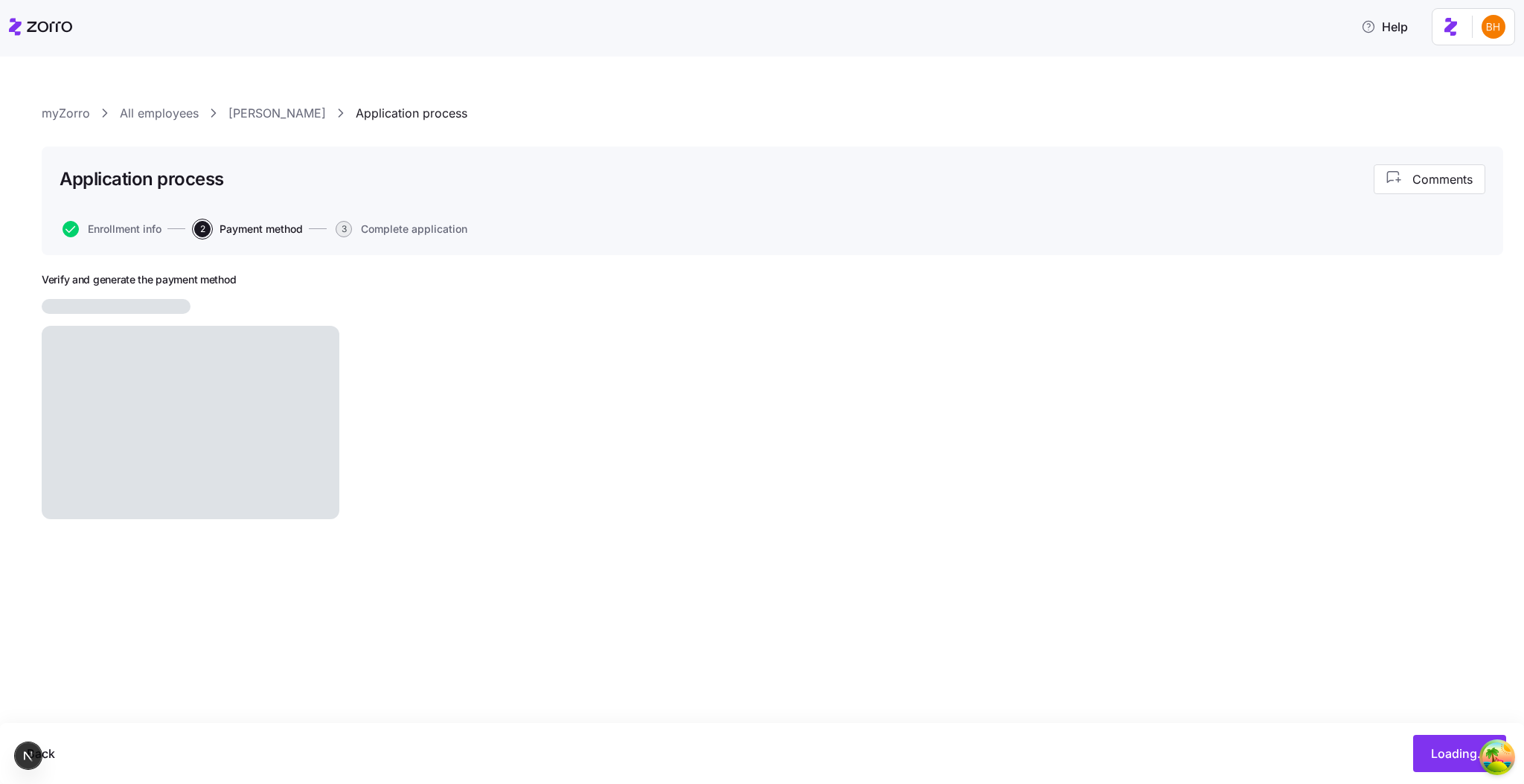
click at [344, 233] on span "3" at bounding box center [344, 229] width 16 height 16
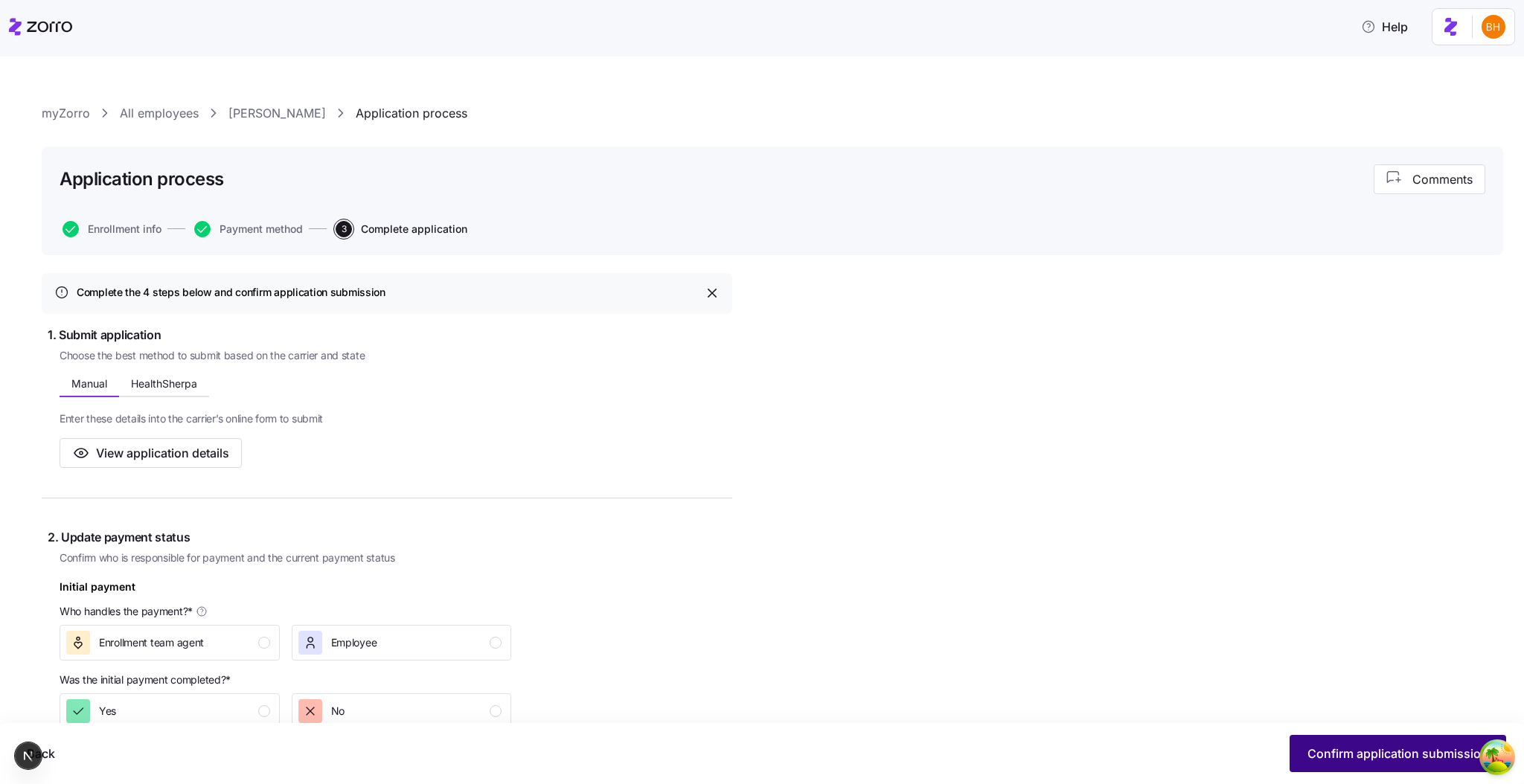
click at [1156, 761] on span "Confirm application submission" at bounding box center [1398, 754] width 181 height 18
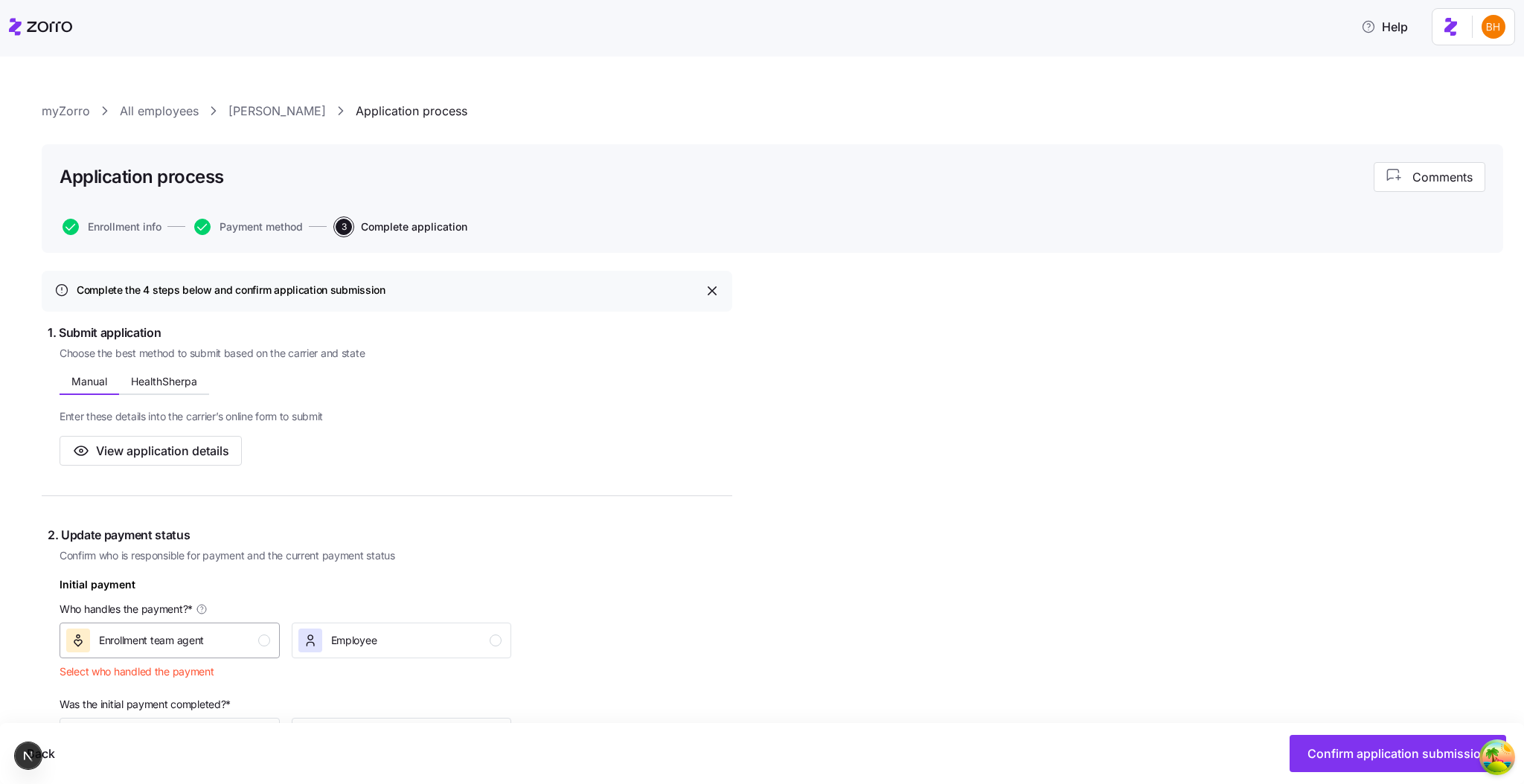
click at [233, 644] on div "Enrollment team agent" at bounding box center [168, 640] width 204 height 24
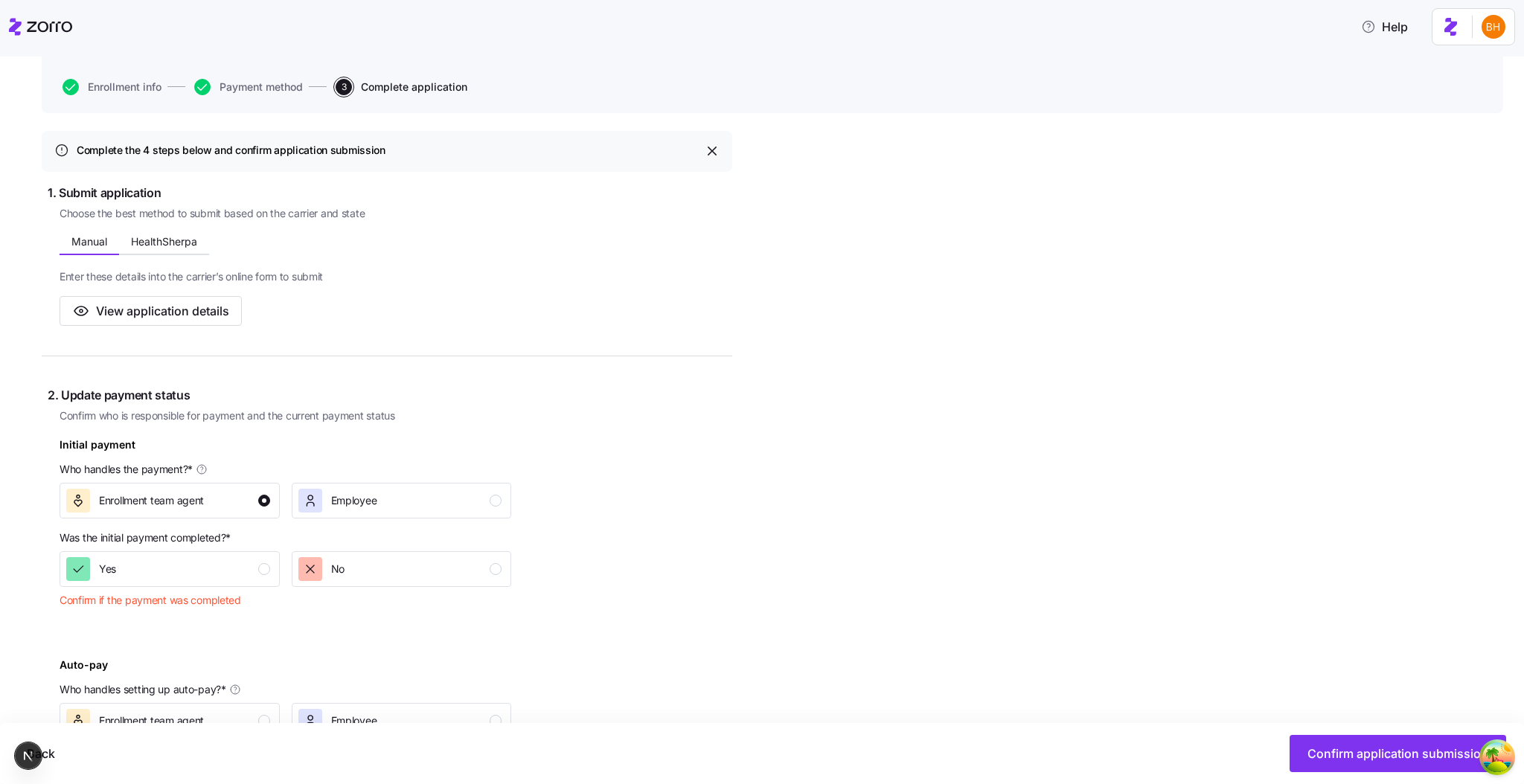
scroll to position [412, 0]
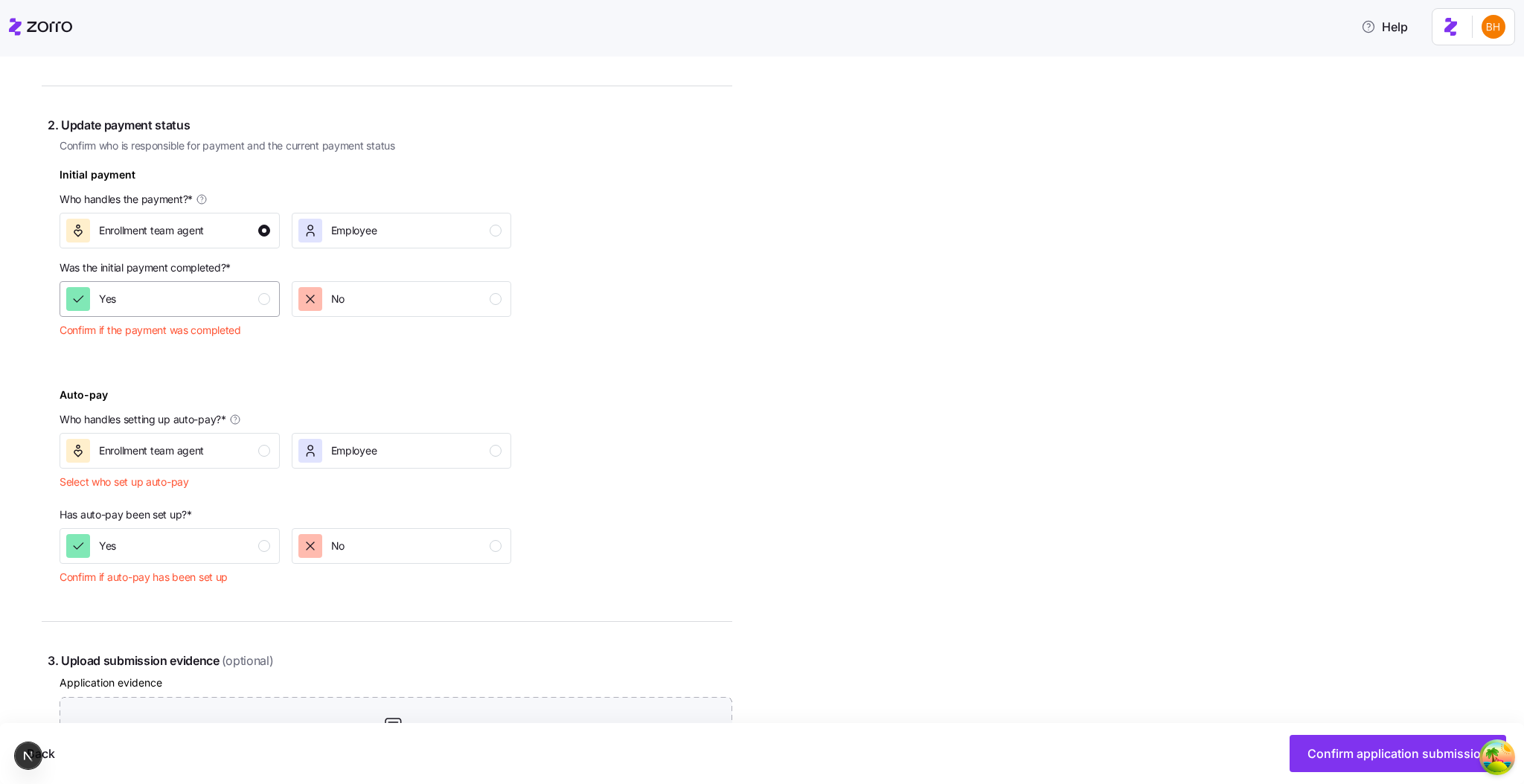
click at [220, 308] on div "Yes" at bounding box center [168, 299] width 204 height 24
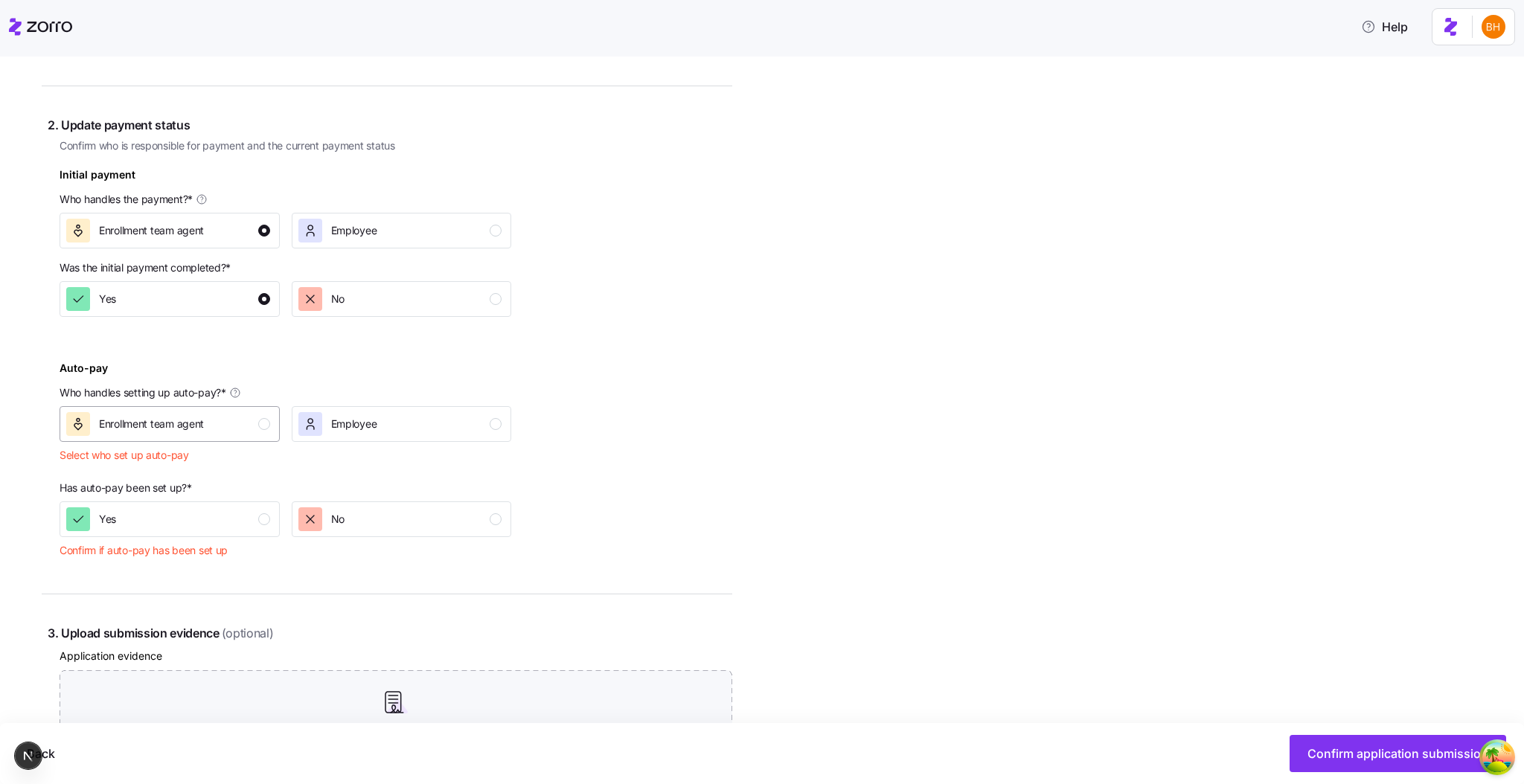
click at [202, 417] on span "Enrollment team agent" at bounding box center [151, 424] width 105 height 15
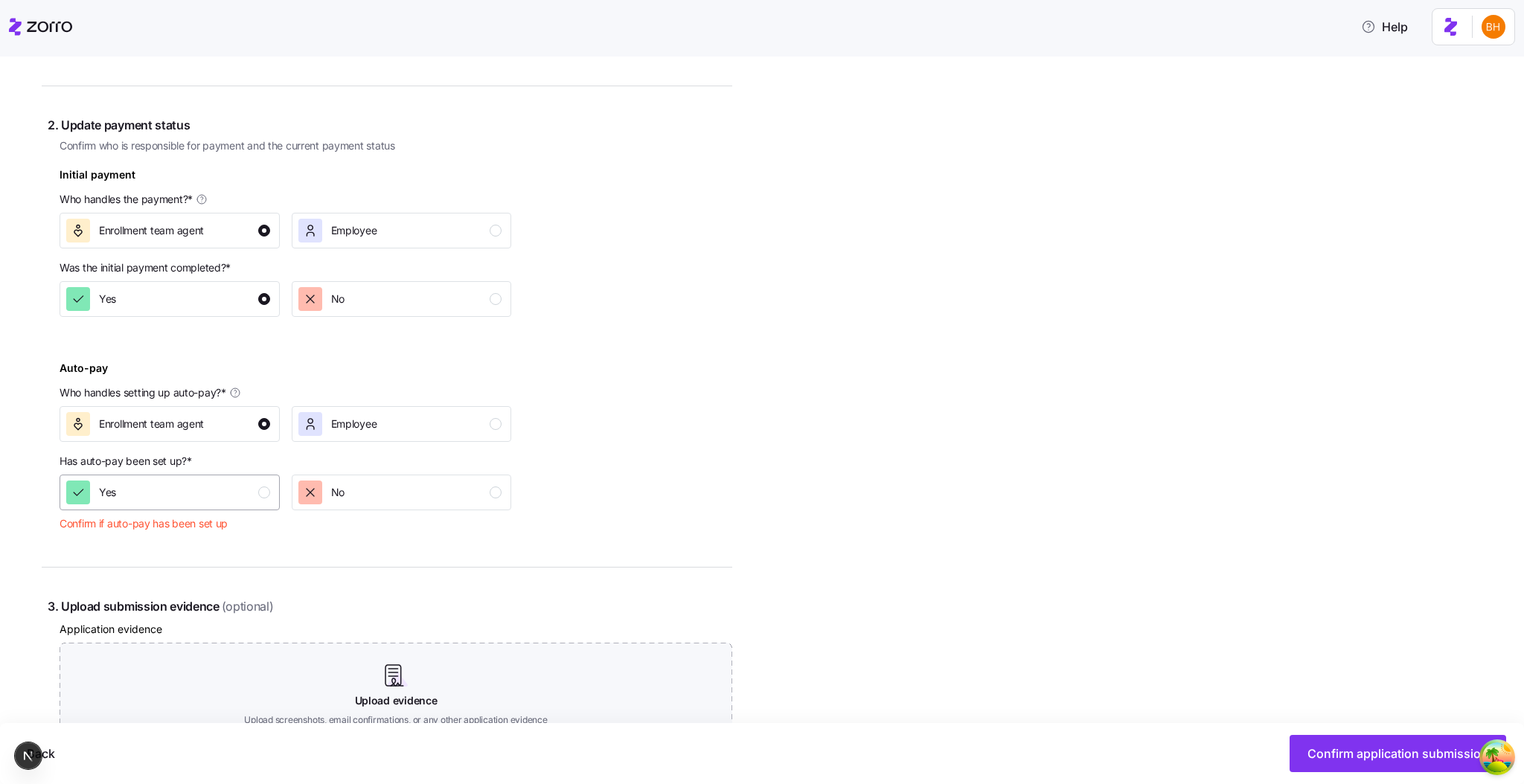
click at [216, 487] on div "Yes" at bounding box center [168, 492] width 204 height 24
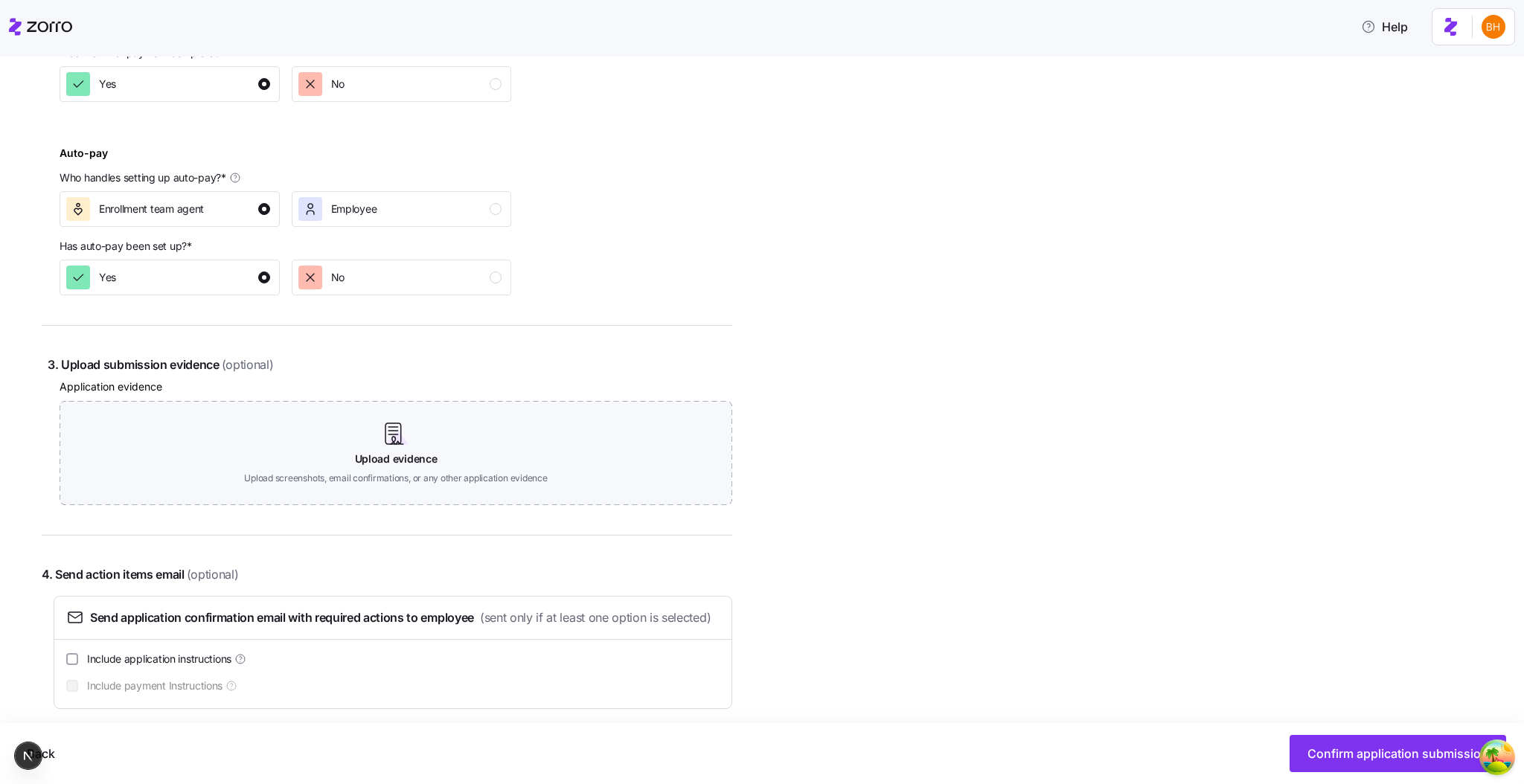
scroll to position [666, 0]
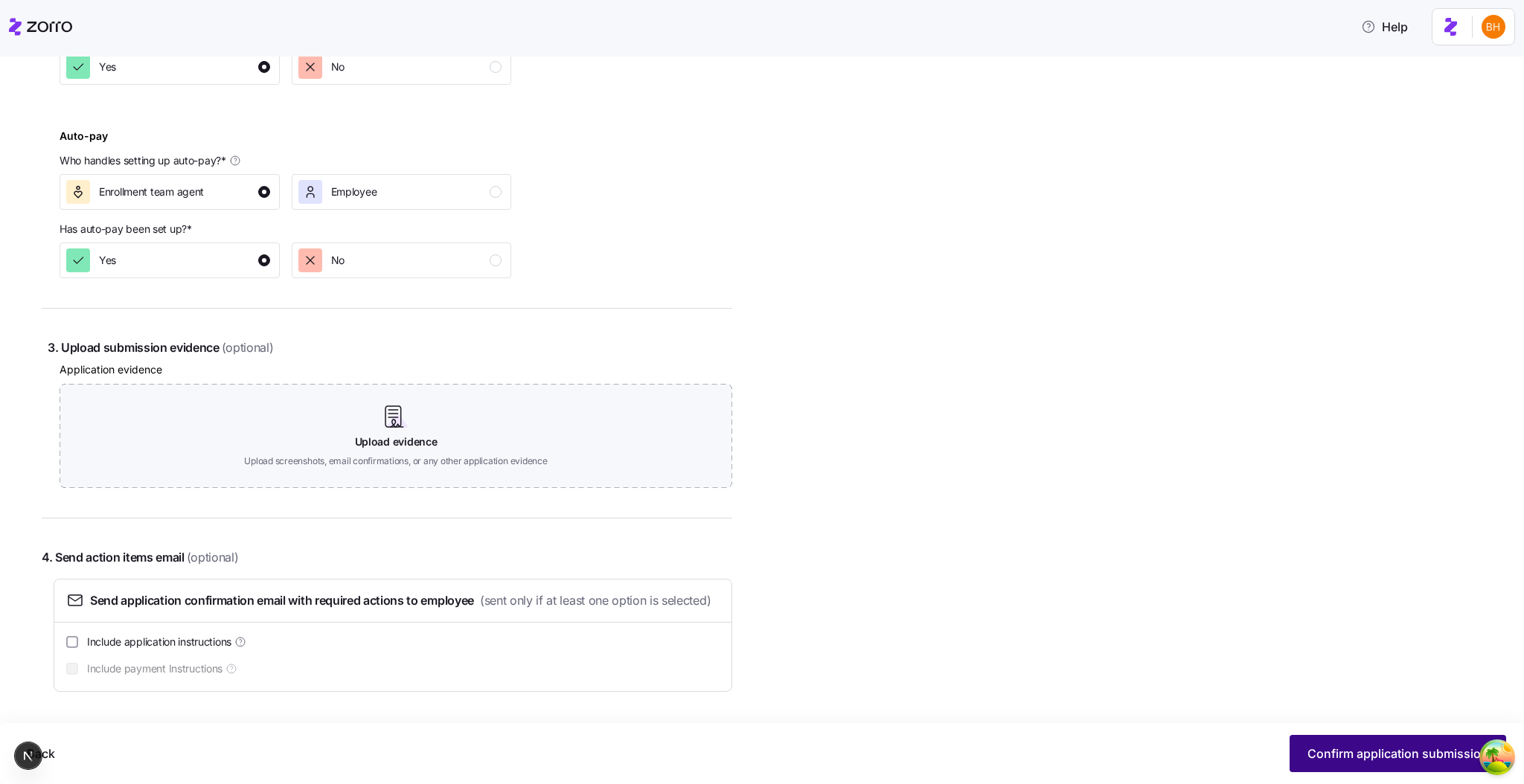
click at [1156, 758] on span "Confirm application submission" at bounding box center [1398, 754] width 181 height 18
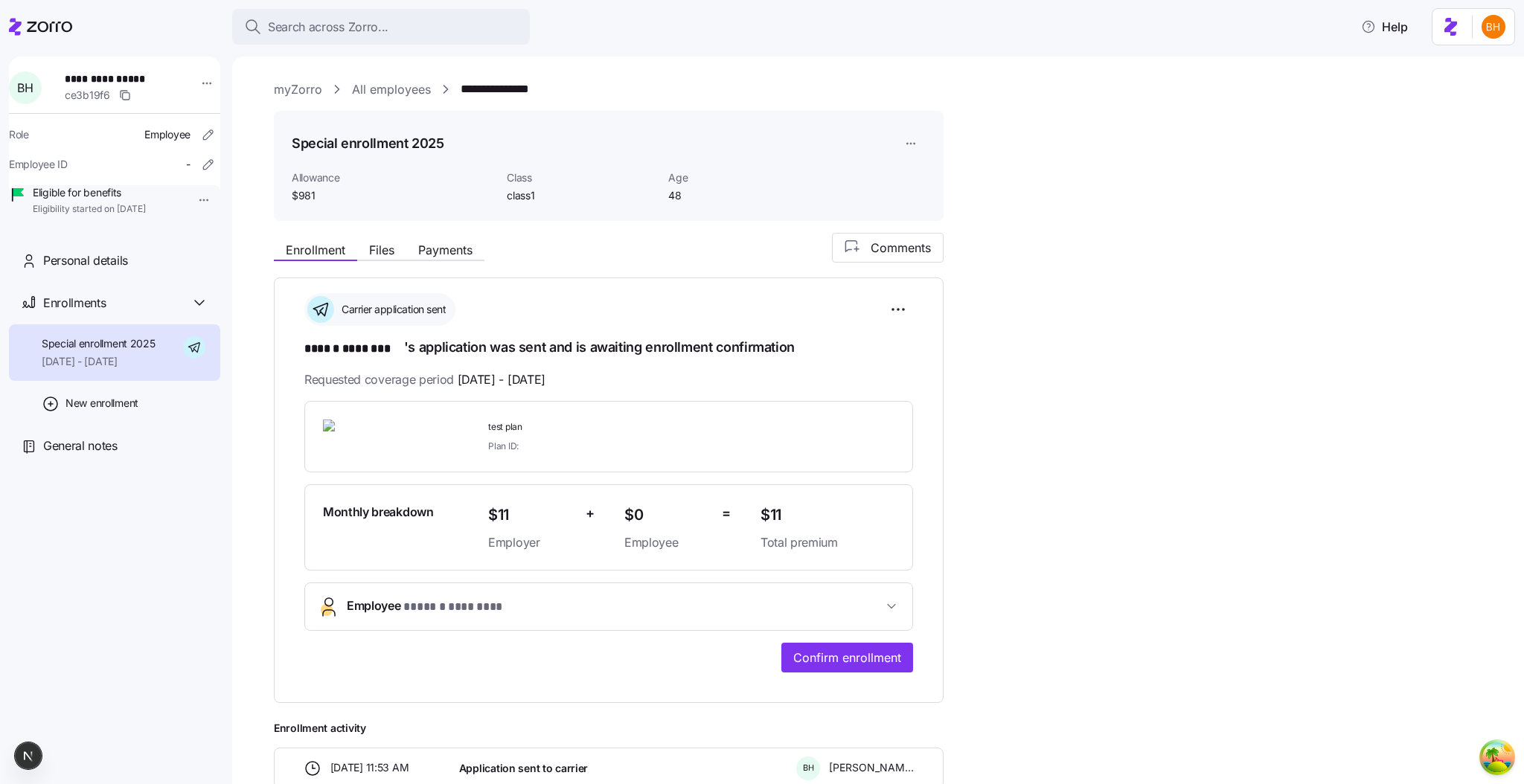
click at [403, 241] on div "Enrollment Files Payments Comments" at bounding box center [609, 247] width 670 height 29
click at [415, 241] on button "Payments" at bounding box center [446, 250] width 78 height 18
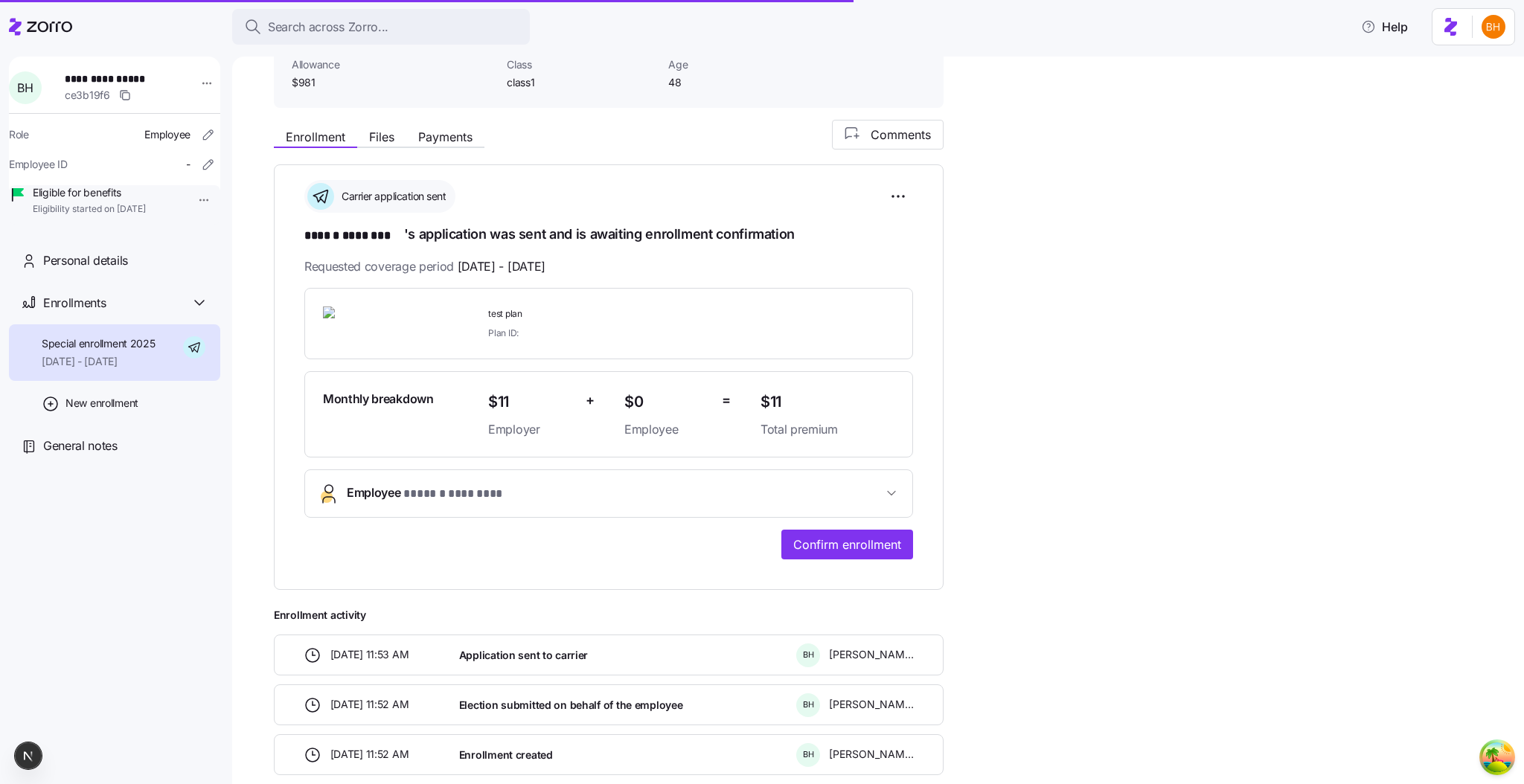
scroll to position [190, 0]
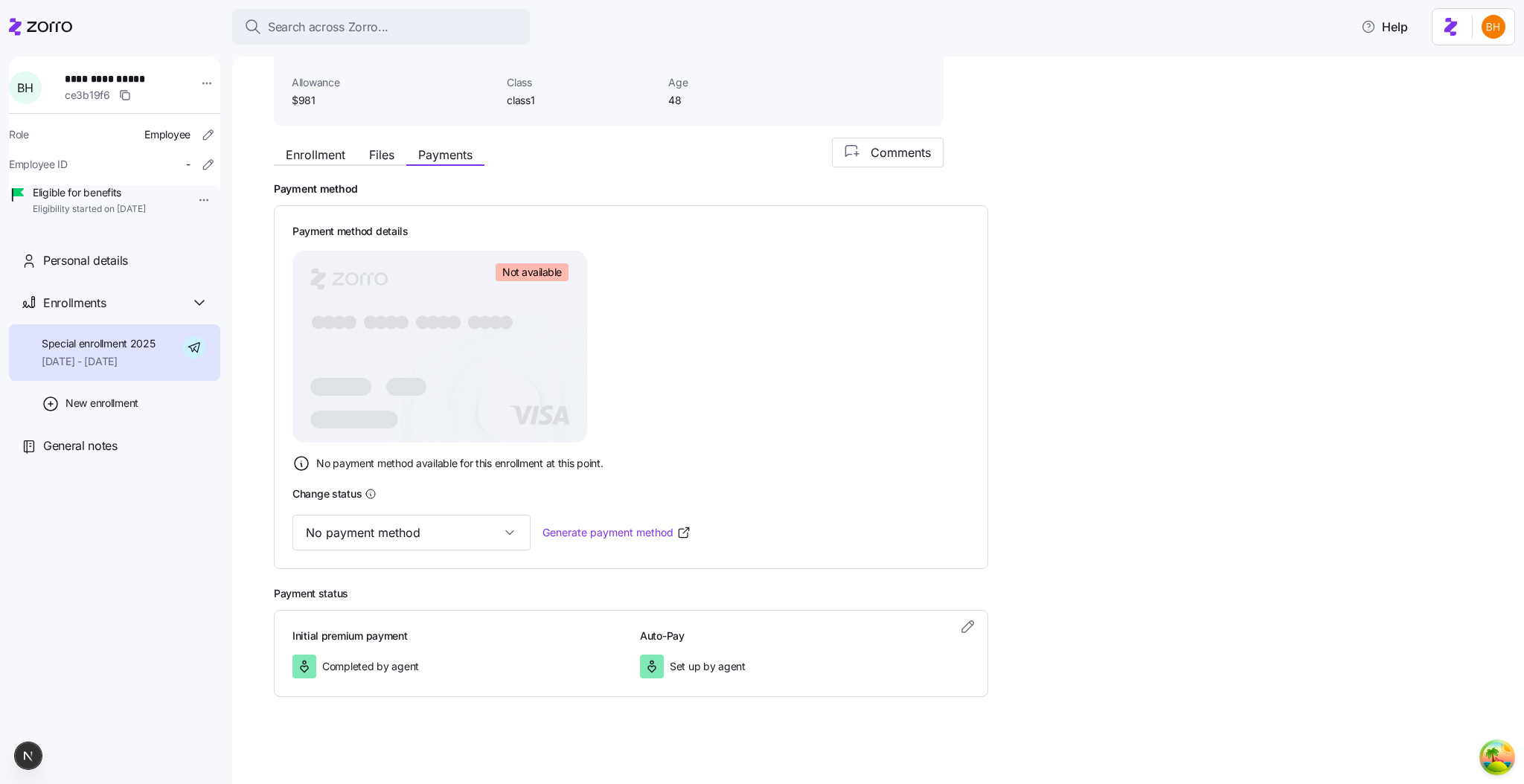
scroll to position [92, 0]
click at [375, 163] on span "Files" at bounding box center [381, 157] width 25 height 12
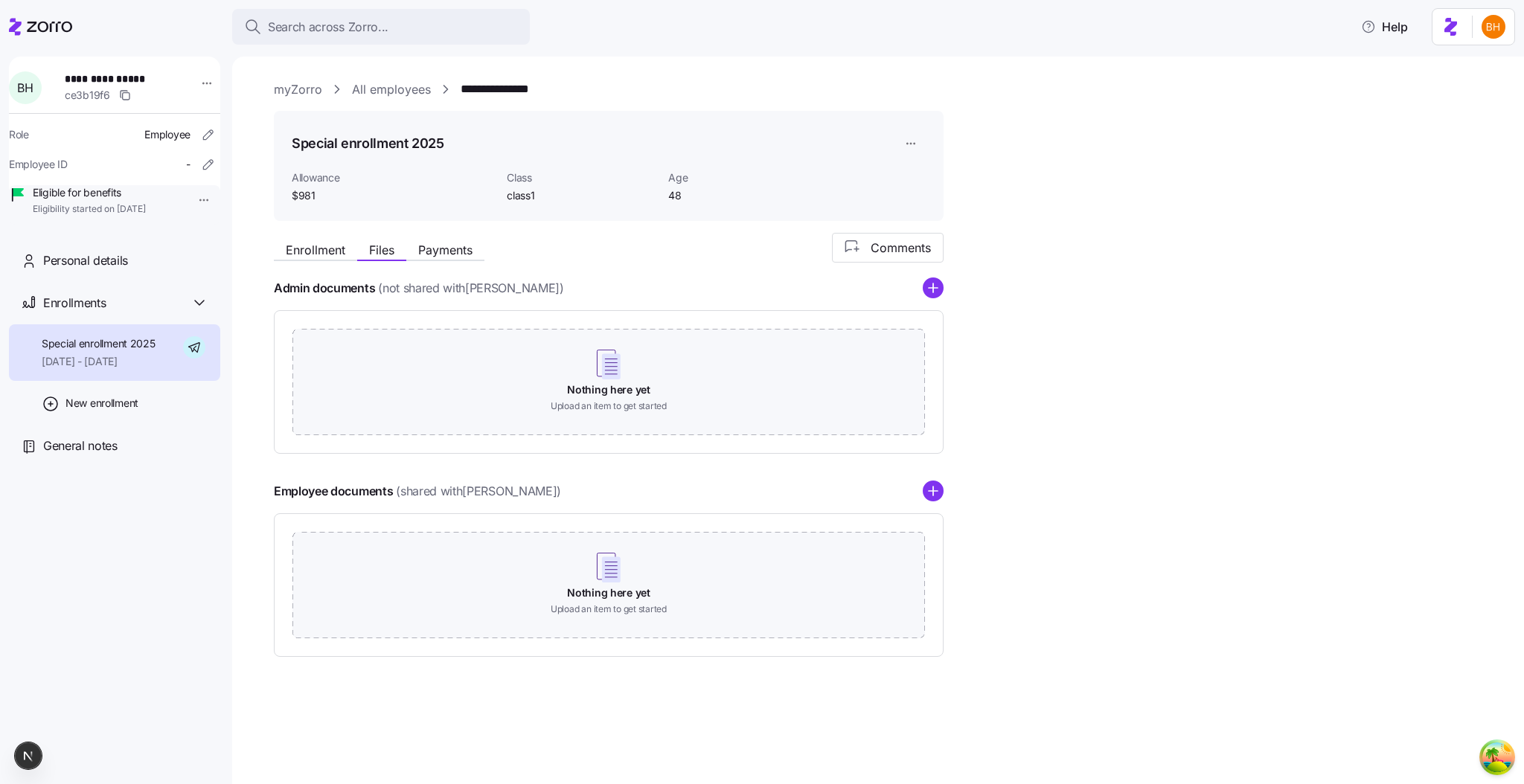
click at [317, 237] on div "Enrollment Files Payments Comments" at bounding box center [609, 247] width 670 height 29
click at [316, 244] on span "Enrollment" at bounding box center [315, 250] width 60 height 12
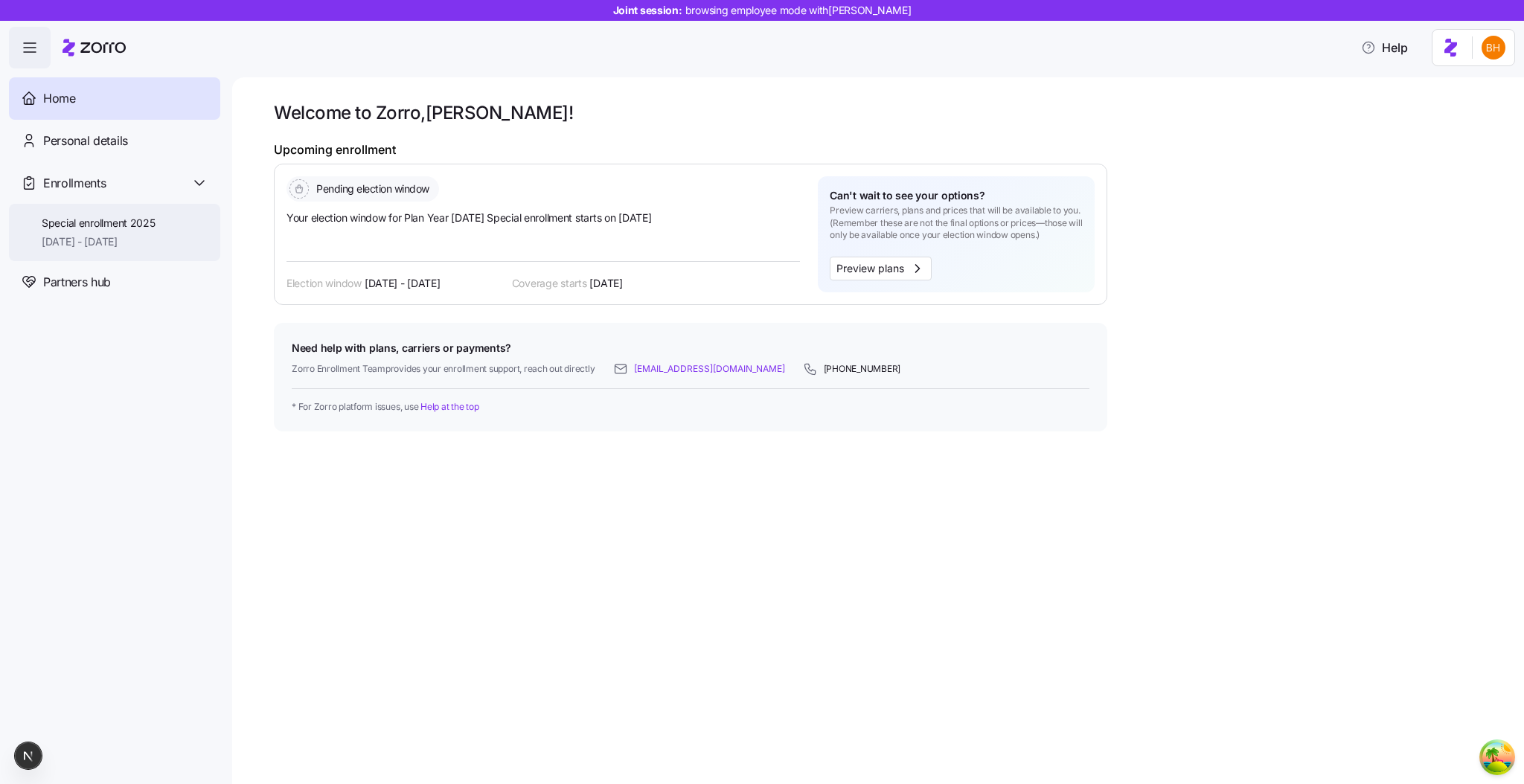
click at [141, 220] on span "Special enrollment 2025" at bounding box center [99, 223] width 114 height 15
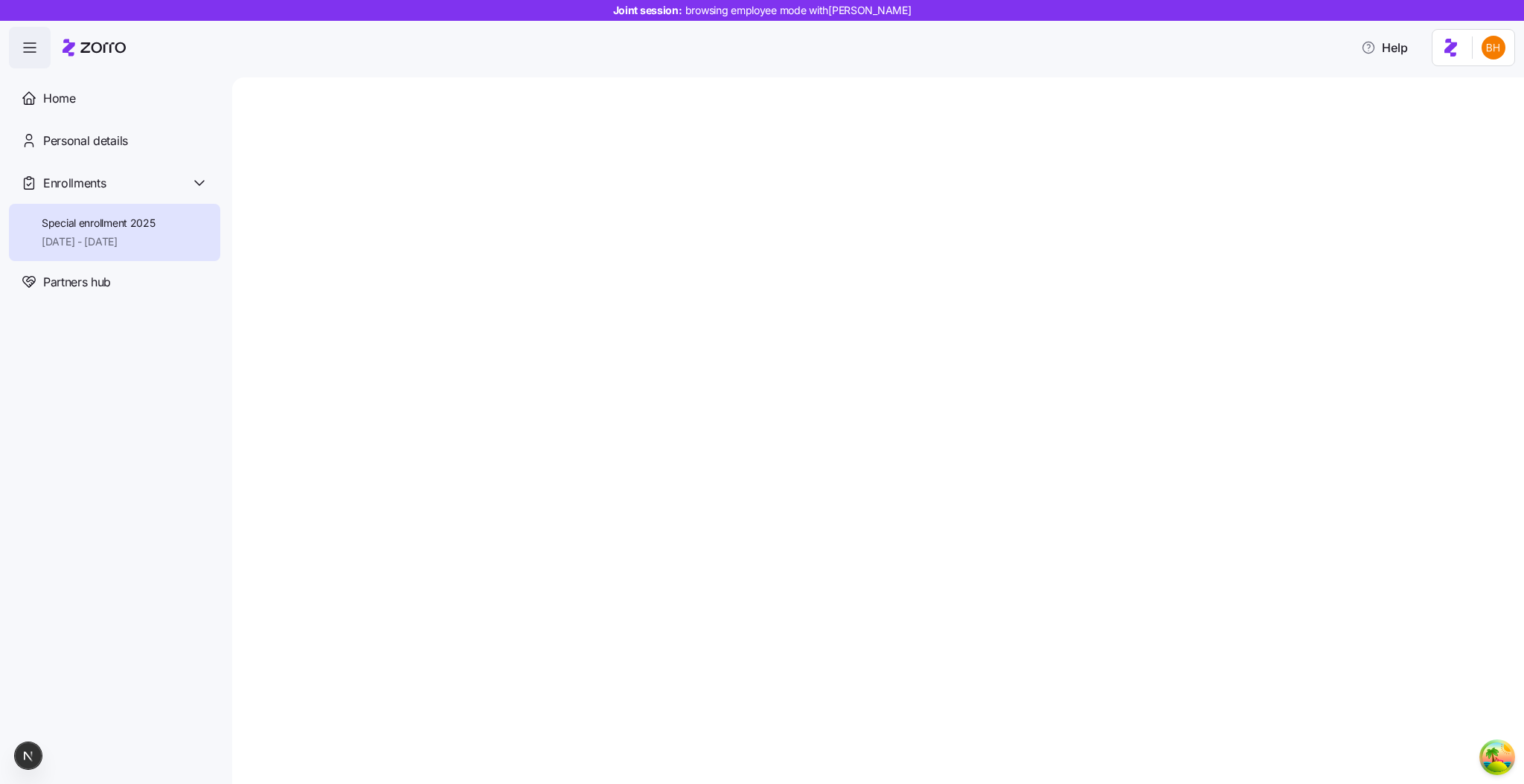
click at [78, 579] on div "Home Personal details Enrollments Special enrollment 2025 [DATE] - [DATE] Partn…" at bounding box center [114, 430] width 211 height 706
